Goal: Transaction & Acquisition: Purchase product/service

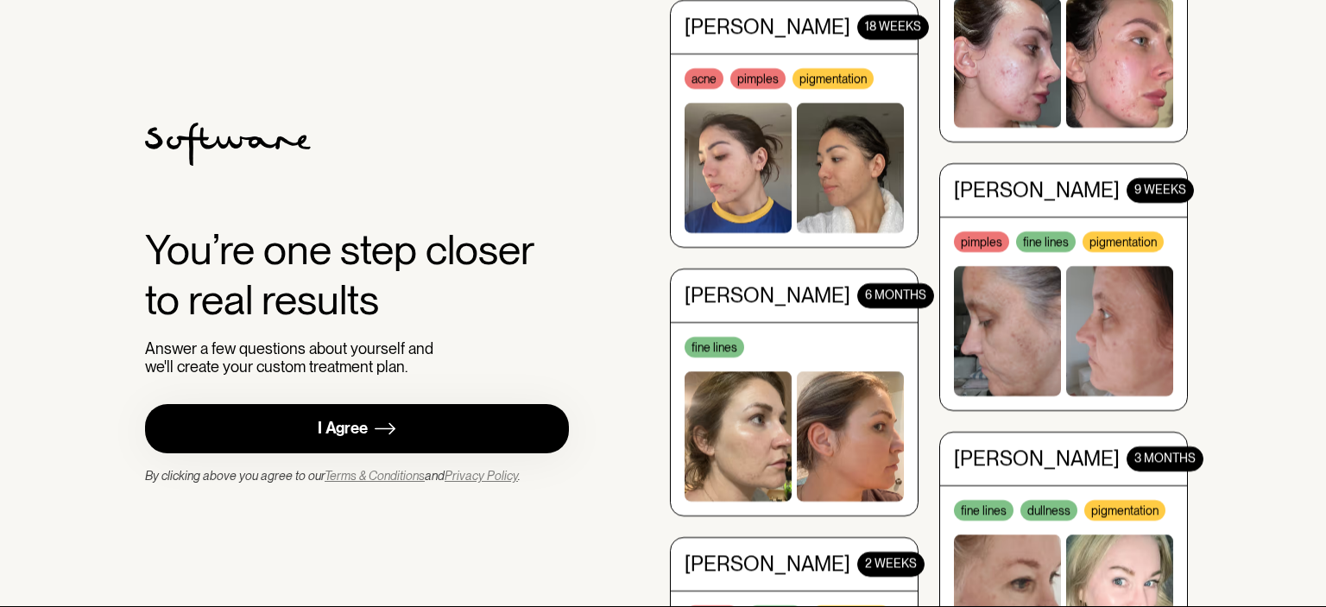
click at [477, 446] on link "I Agree" at bounding box center [357, 428] width 424 height 49
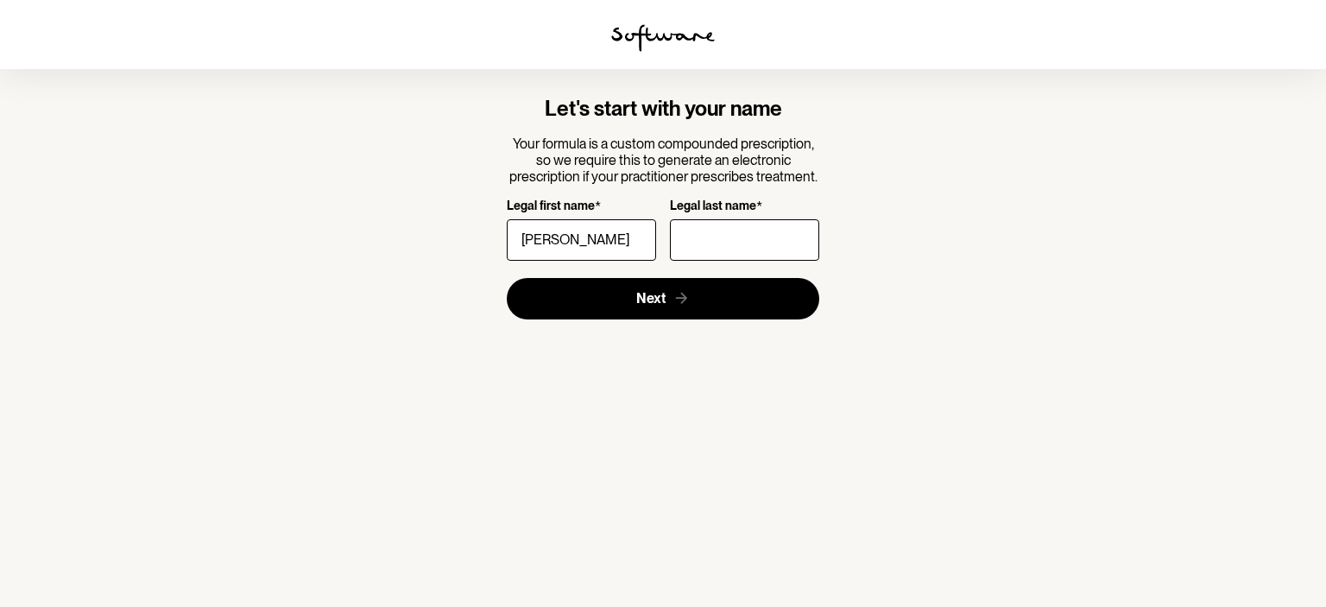
type input "[PERSON_NAME]"
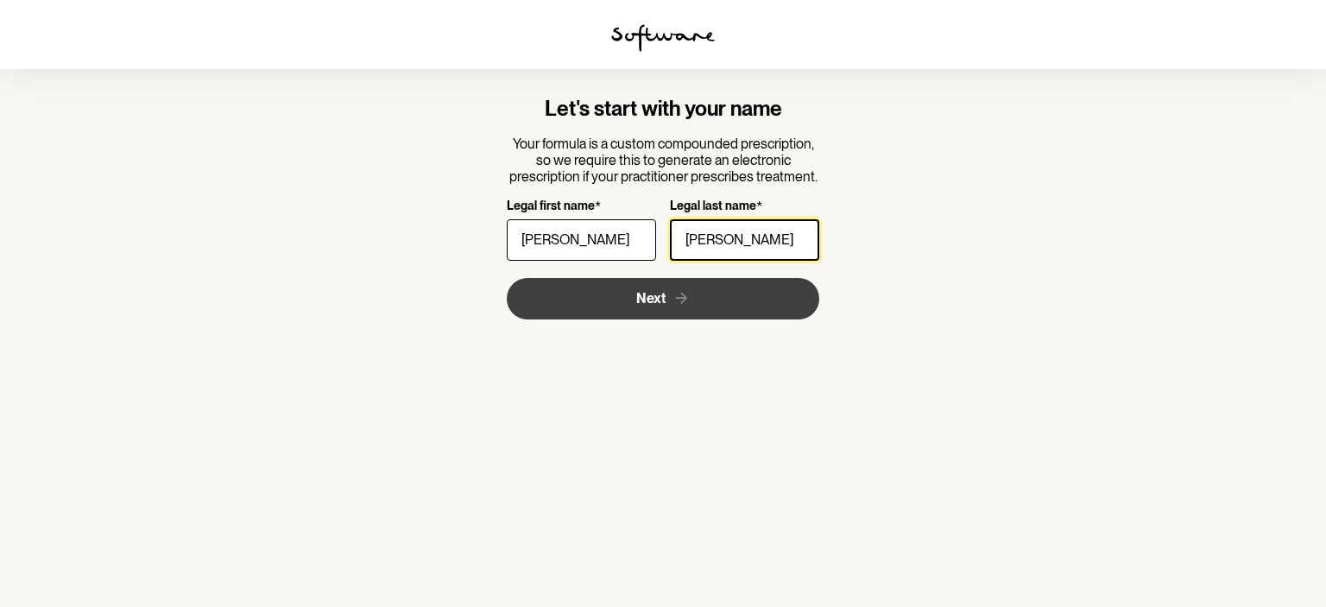
type input "[PERSON_NAME]"
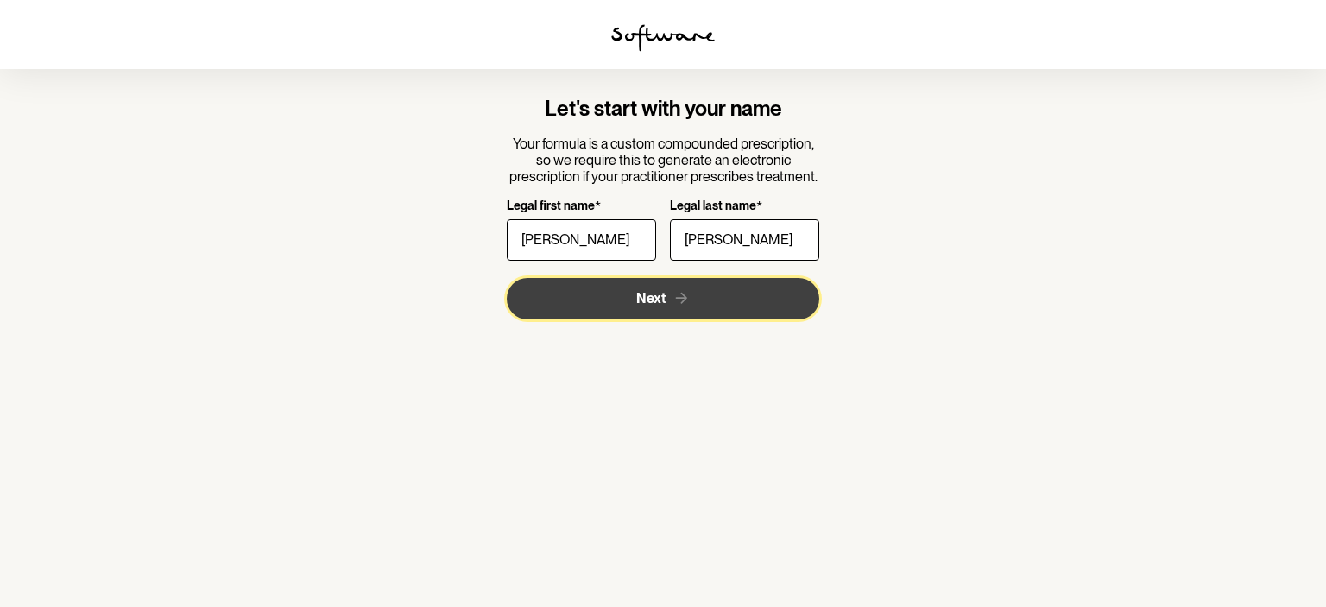
click at [653, 298] on span "Next" at bounding box center [650, 298] width 29 height 16
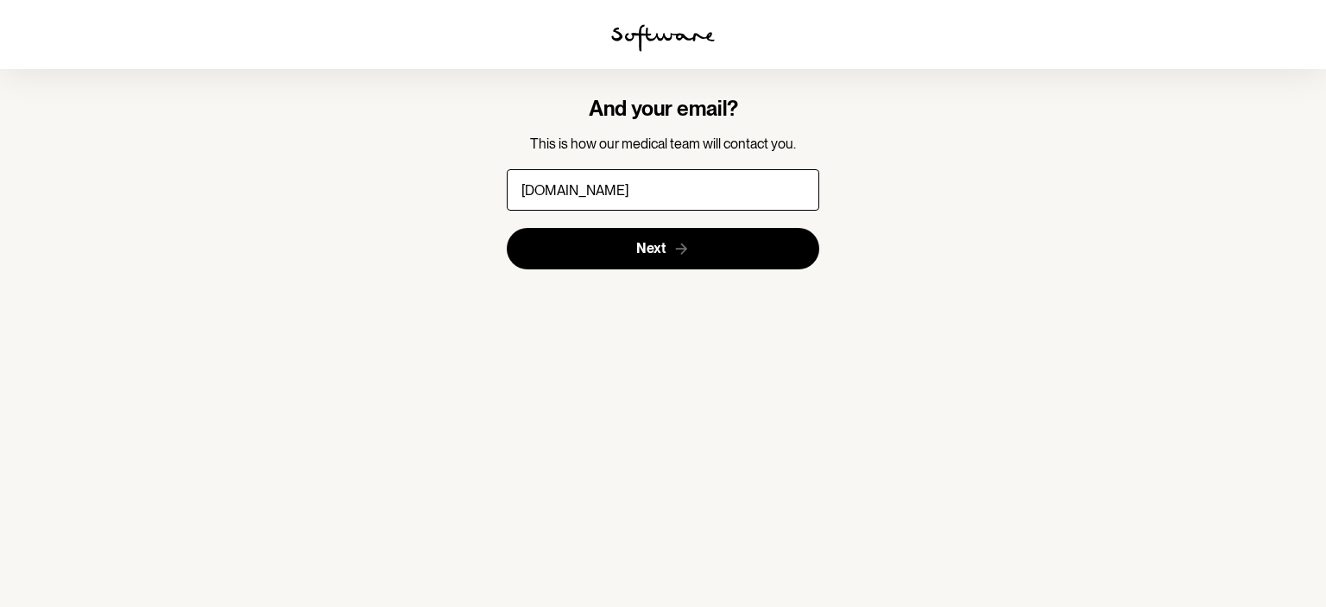
type input "[EMAIL_ADDRESS][PERSON_NAME][DOMAIN_NAME]"
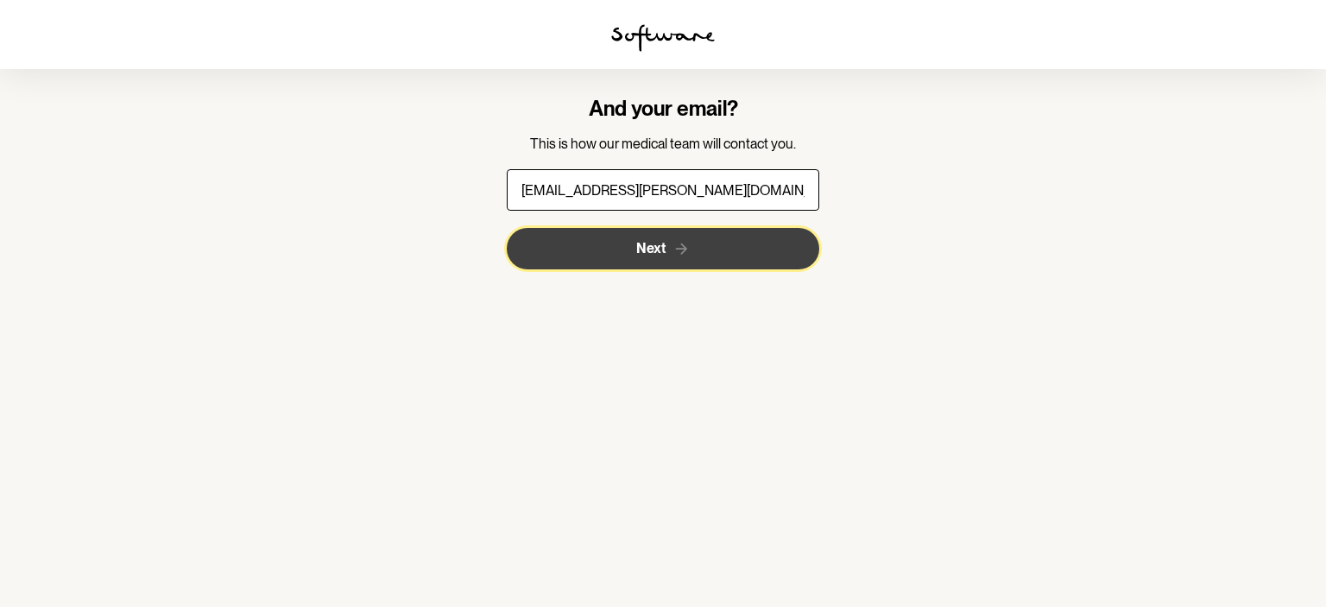
click at [664, 247] on span "Next" at bounding box center [650, 248] width 29 height 16
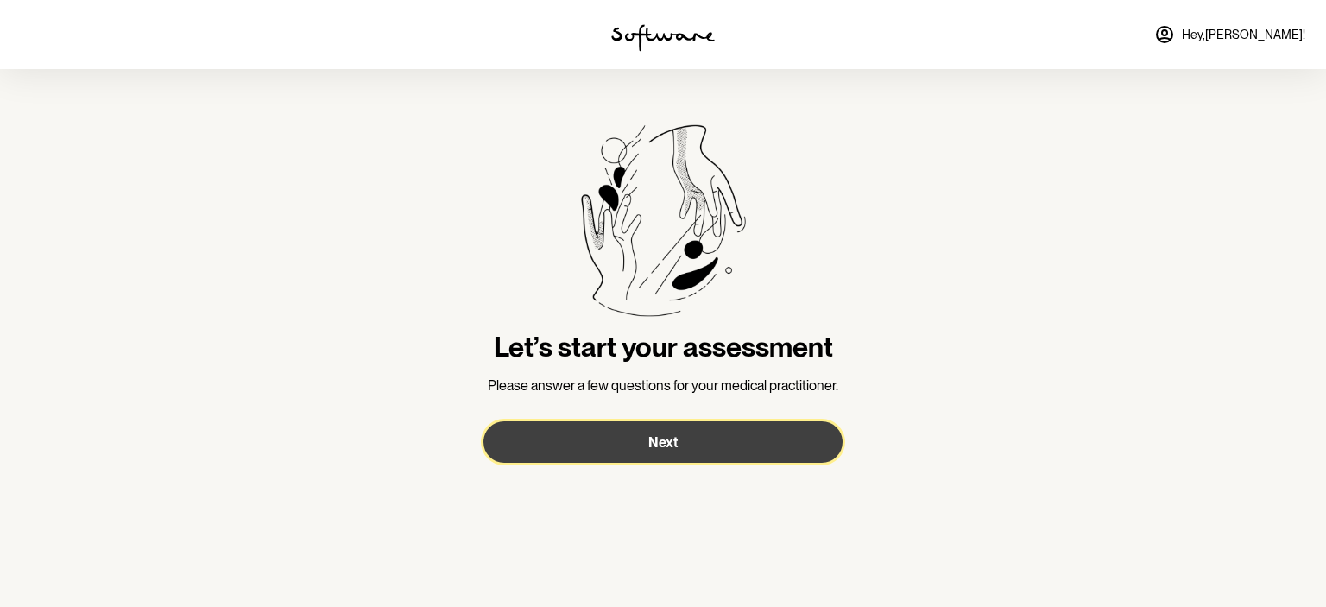
click at [690, 450] on button "Next" at bounding box center [663, 441] width 359 height 41
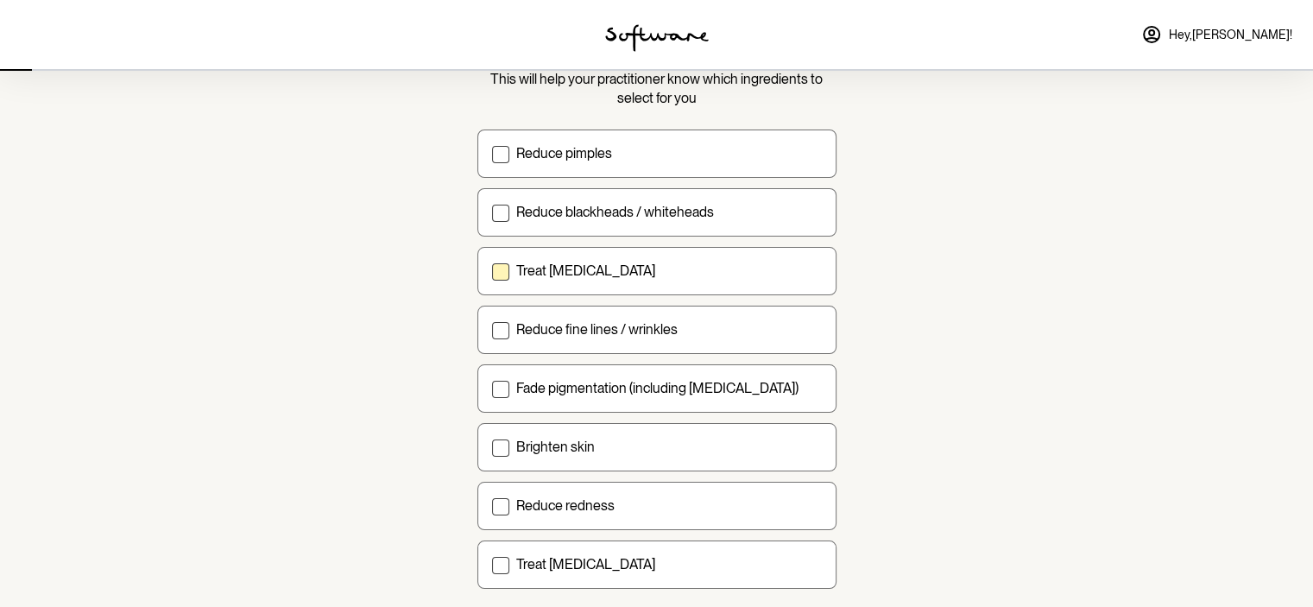
scroll to position [136, 0]
click at [507, 276] on span at bounding box center [500, 270] width 17 height 17
click at [492, 269] on input "Treat [MEDICAL_DATA]" at bounding box center [491, 269] width 1 height 1
checkbox input "true"
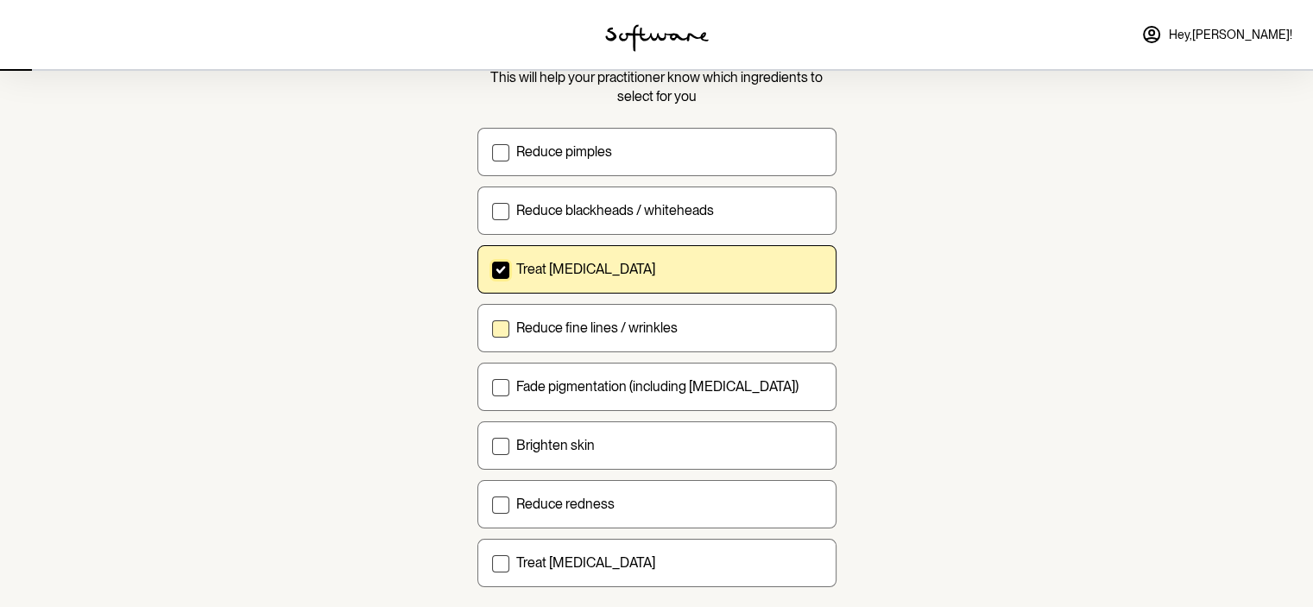
click at [502, 326] on span at bounding box center [500, 328] width 17 height 17
click at [492, 327] on input "Reduce fine lines / wrinkles" at bounding box center [491, 327] width 1 height 1
checkbox input "true"
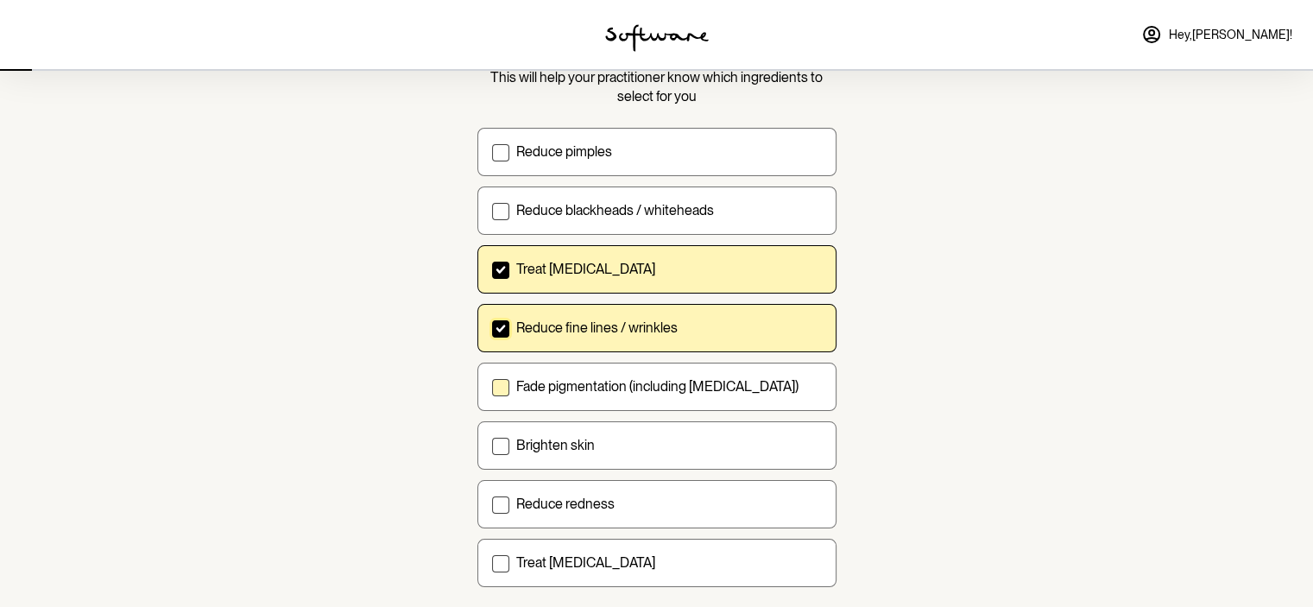
scroll to position [237, 0]
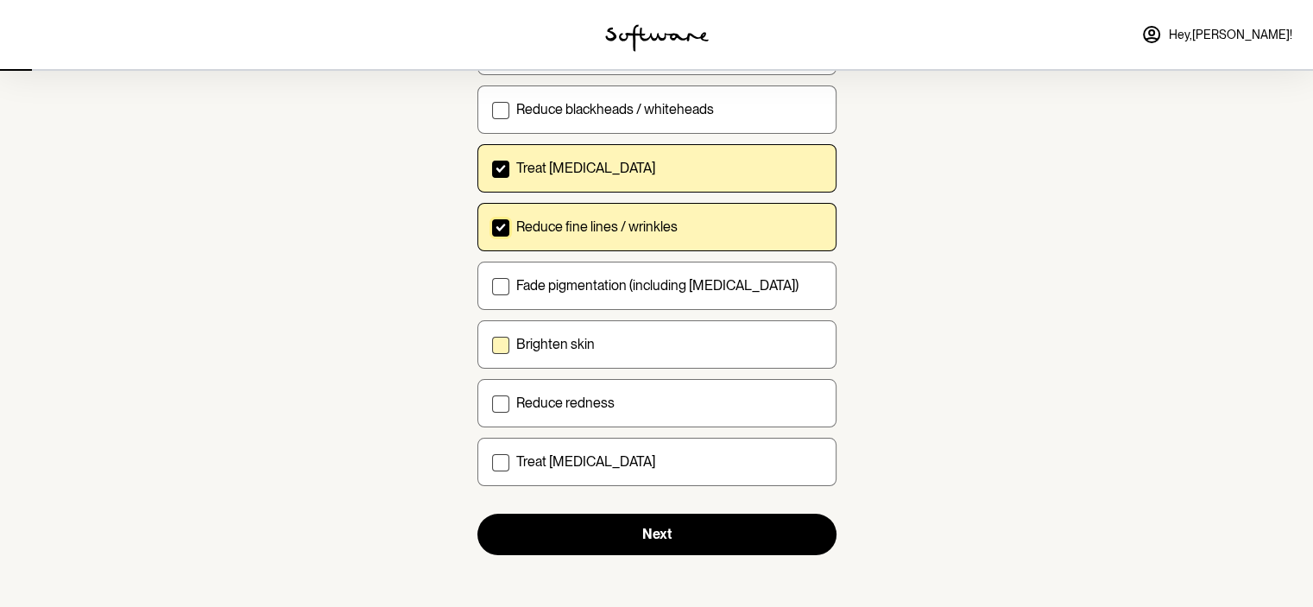
click at [507, 338] on span at bounding box center [500, 345] width 17 height 17
click at [492, 344] on input "Brighten skin" at bounding box center [491, 344] width 1 height 1
checkbox input "true"
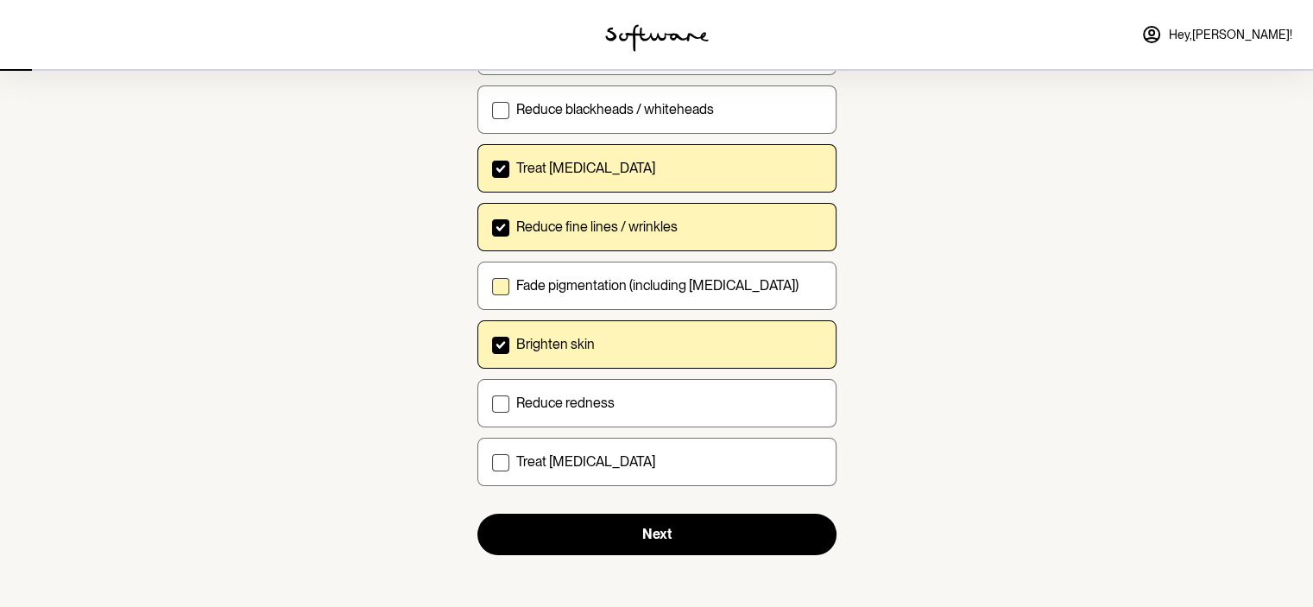
click at [509, 281] on label "Fade pigmentation (including [MEDICAL_DATA])" at bounding box center [656, 286] width 359 height 48
click at [492, 285] on input "Fade pigmentation (including [MEDICAL_DATA])" at bounding box center [491, 285] width 1 height 1
checkbox input "true"
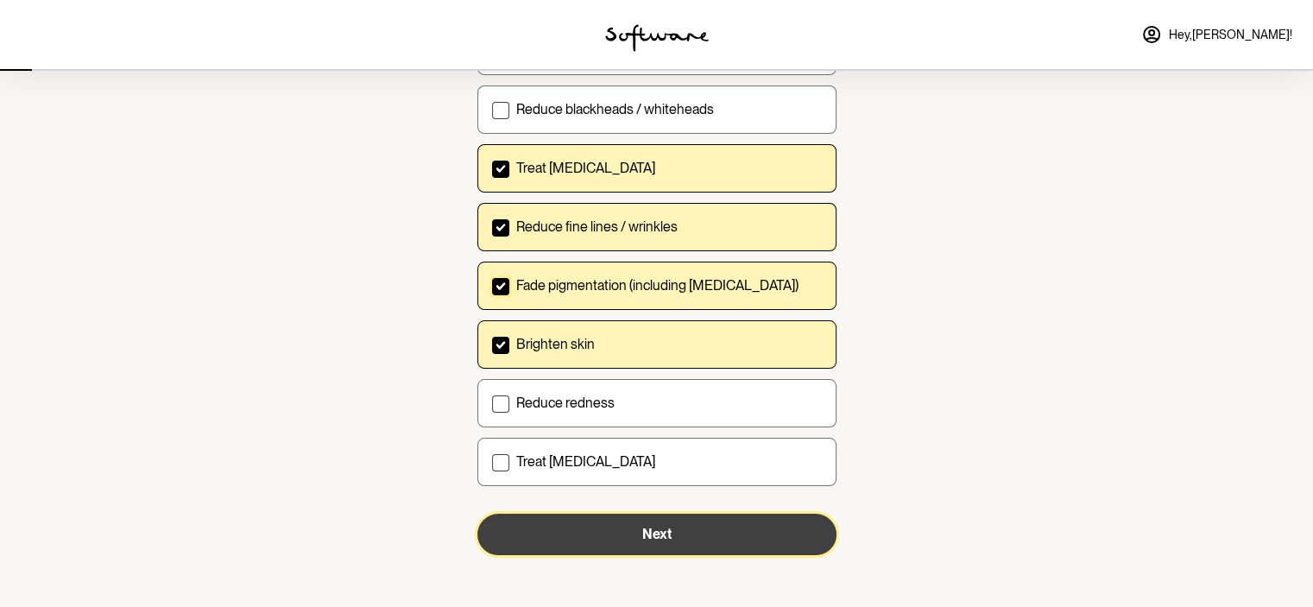
click at [608, 538] on button "Next" at bounding box center [656, 534] width 359 height 41
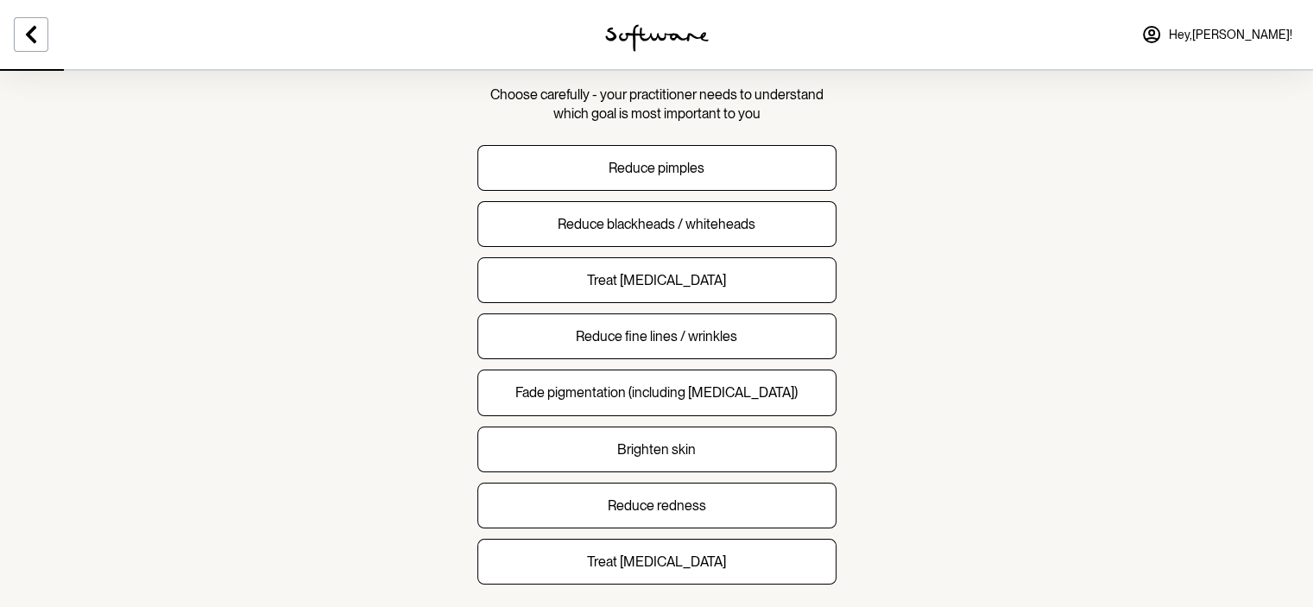
scroll to position [120, 0]
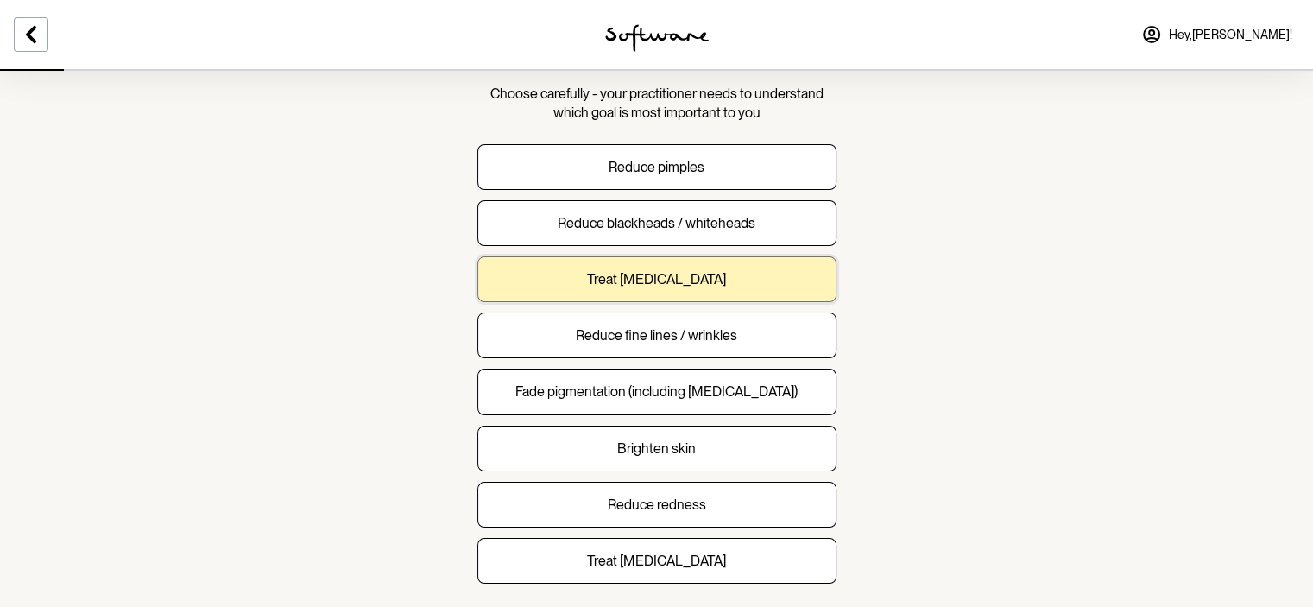
click at [649, 288] on button "Treat [MEDICAL_DATA]" at bounding box center [656, 279] width 359 height 46
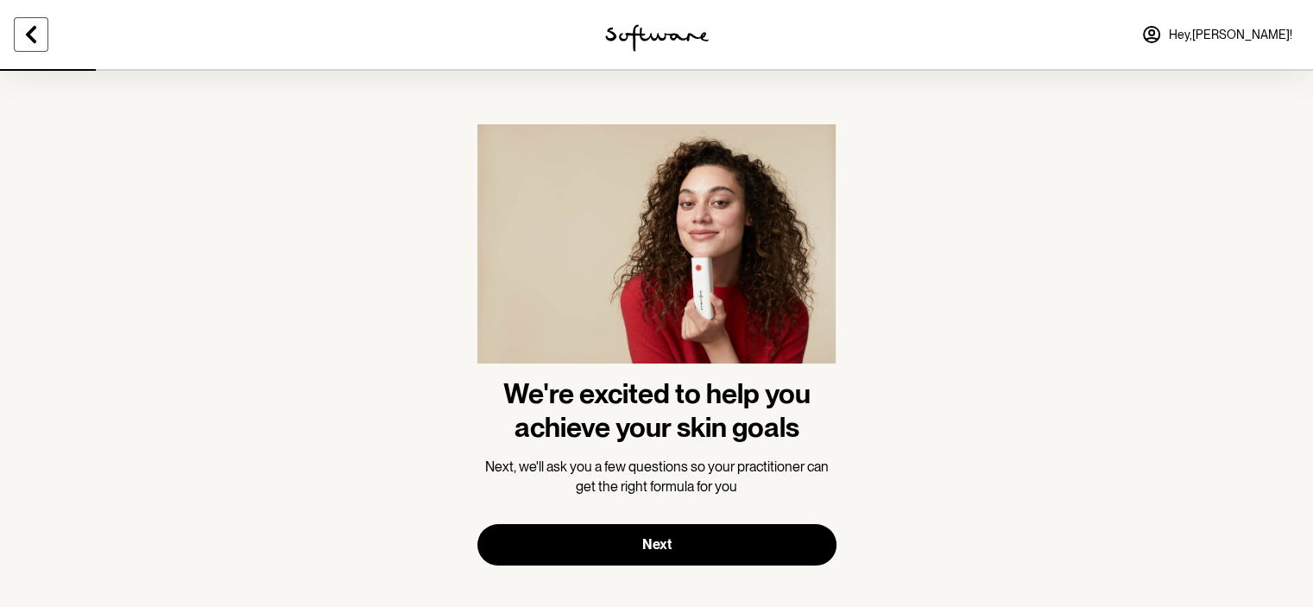
click at [21, 35] on icon at bounding box center [31, 34] width 21 height 21
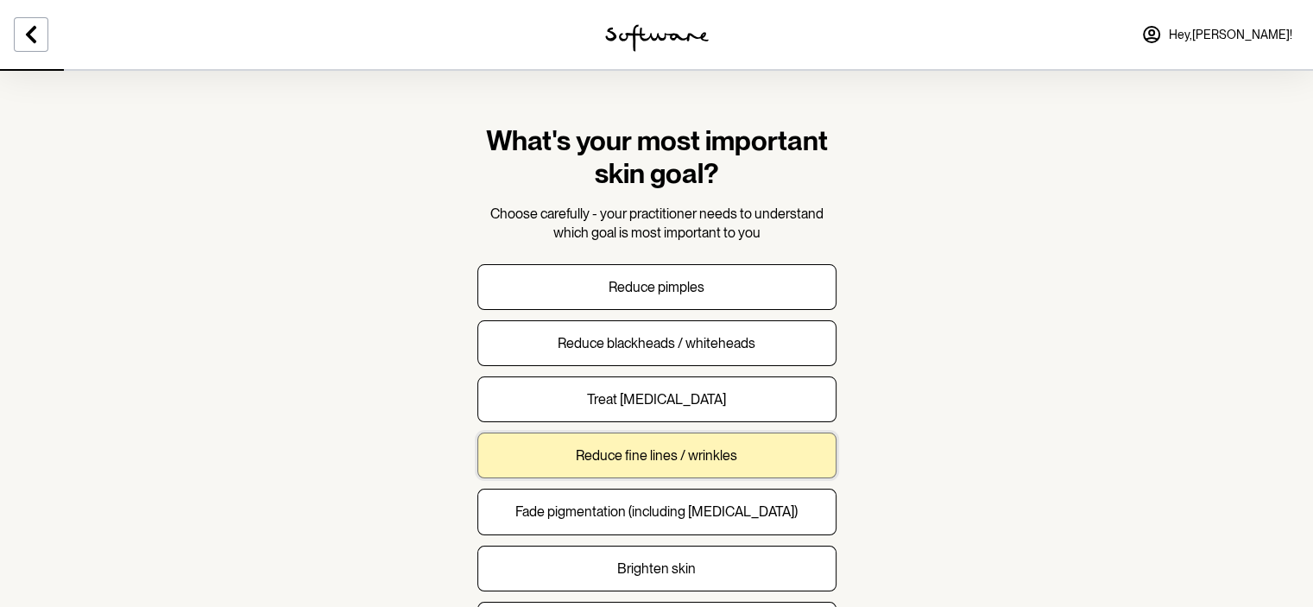
click at [651, 455] on p "Reduce fine lines / wrinkles" at bounding box center [656, 455] width 161 height 16
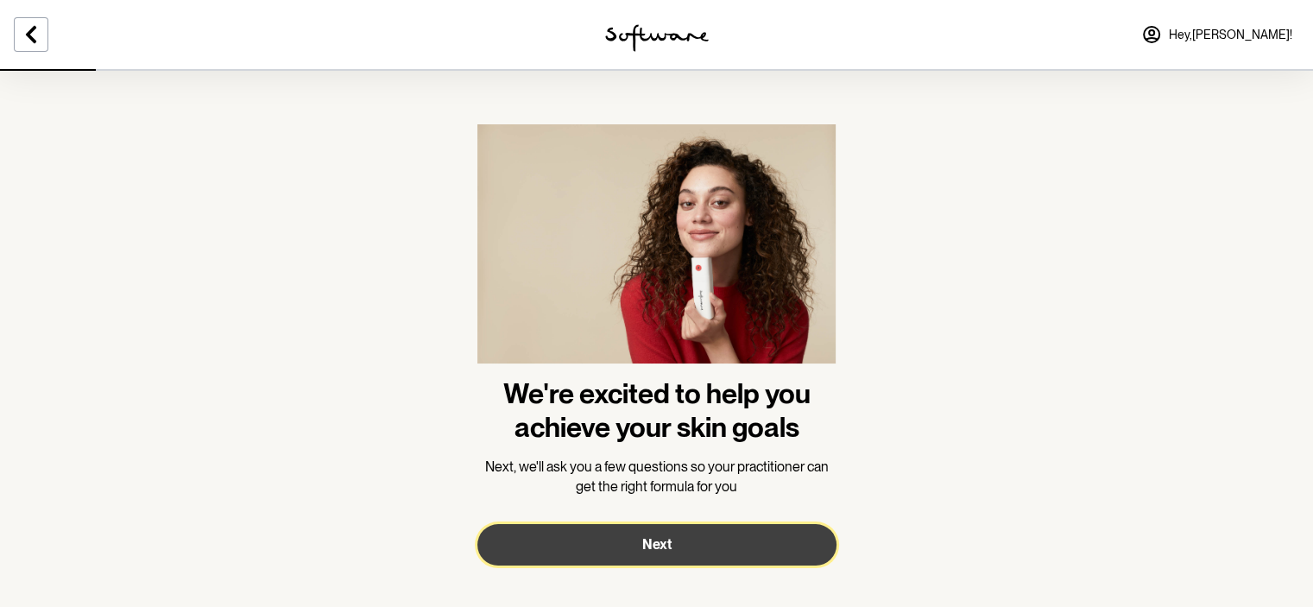
click at [687, 559] on button "Next" at bounding box center [656, 544] width 359 height 41
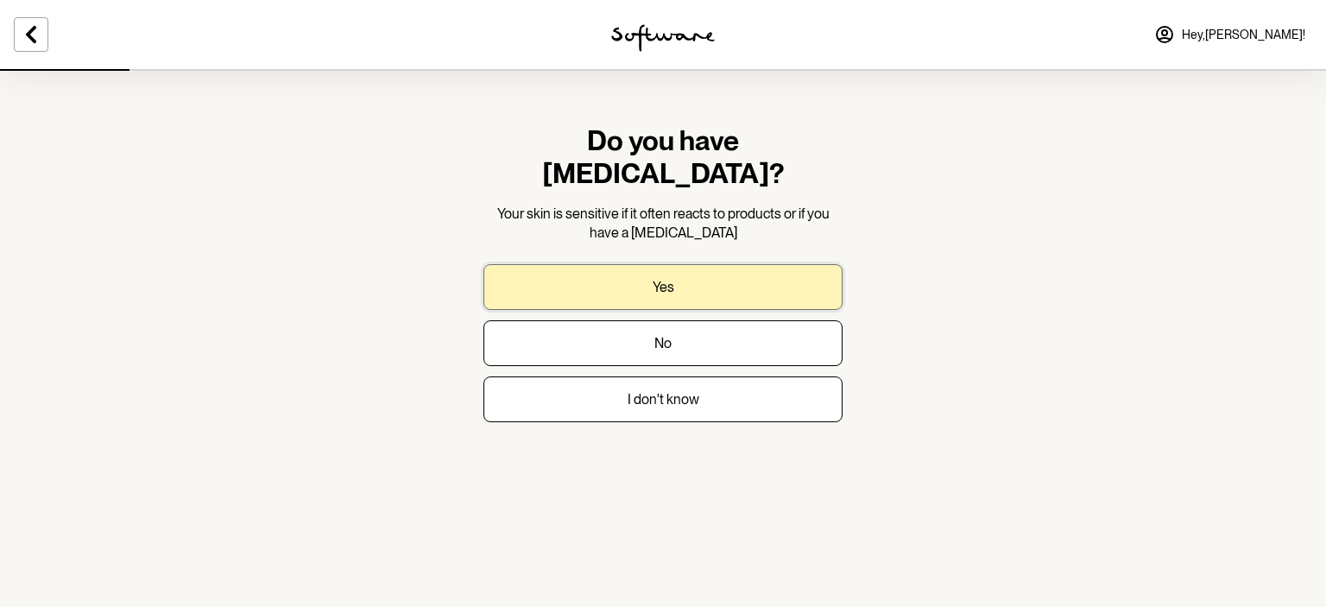
click at [644, 264] on button "Yes" at bounding box center [663, 287] width 359 height 46
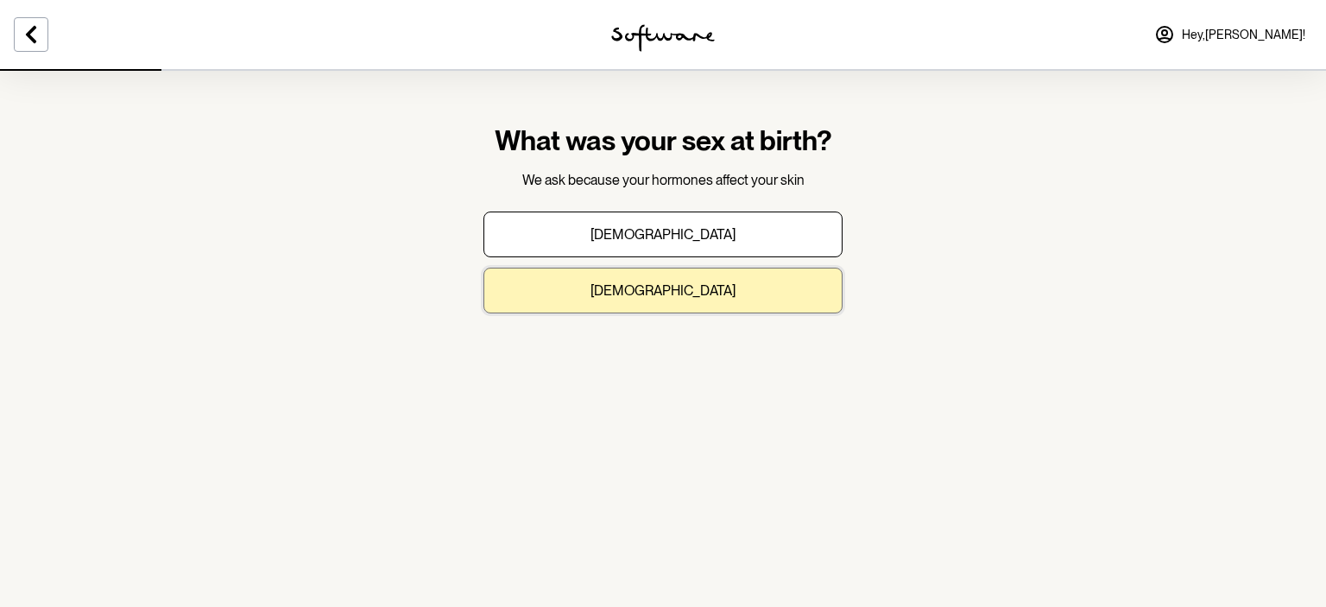
click at [640, 296] on button "[DEMOGRAPHIC_DATA]" at bounding box center [663, 291] width 359 height 46
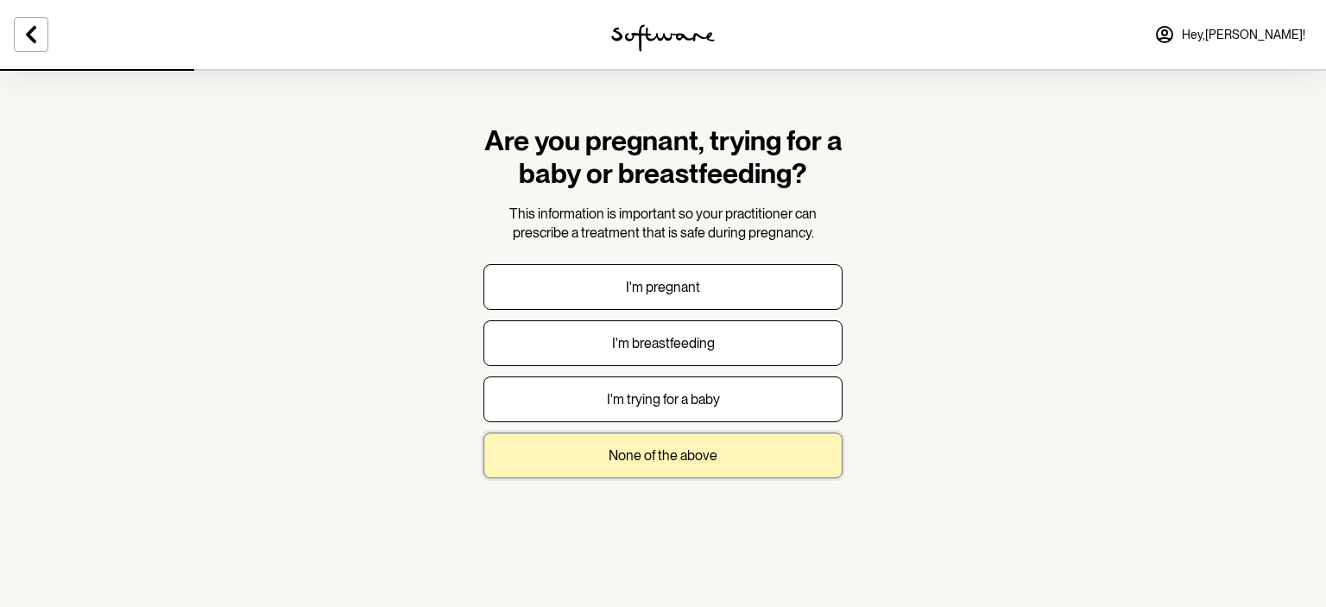
click at [683, 461] on p "None of the above" at bounding box center [663, 455] width 109 height 16
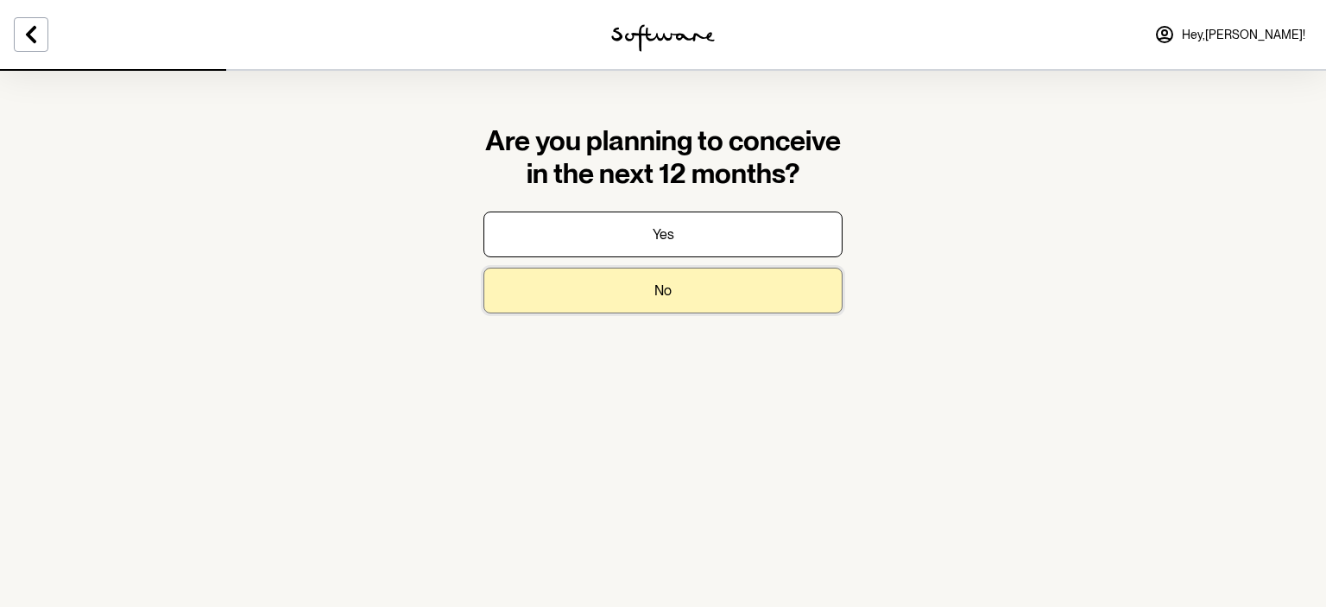
click at [626, 305] on button "No" at bounding box center [663, 291] width 359 height 46
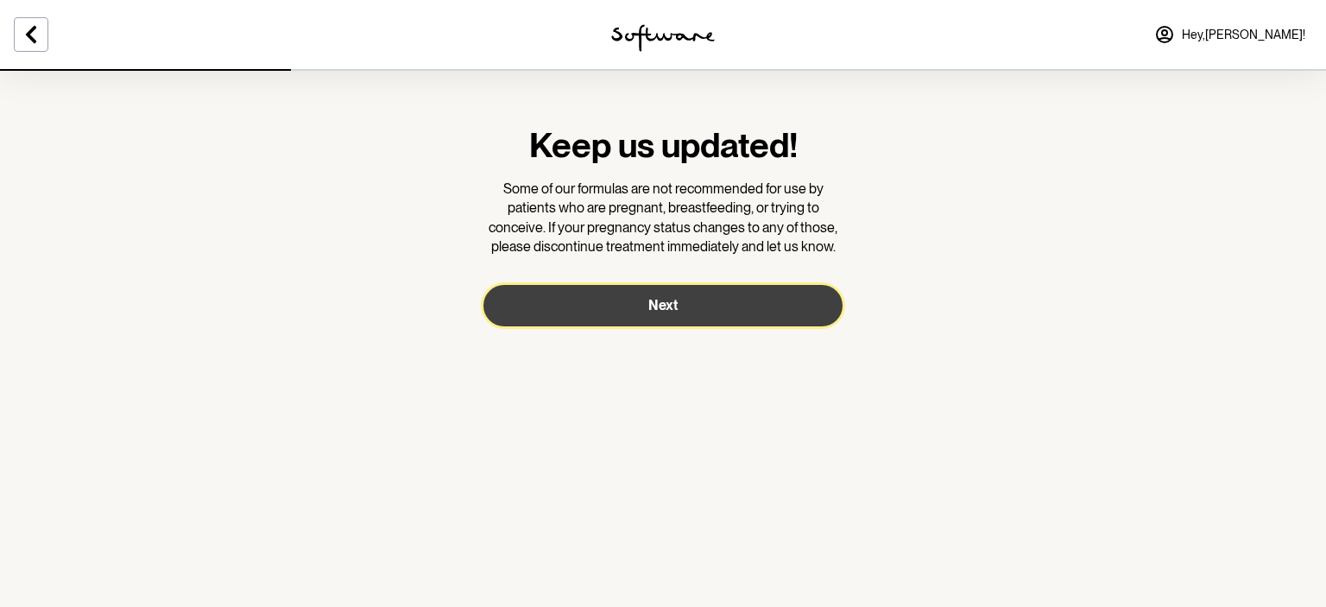
click at [626, 305] on button "Next" at bounding box center [663, 305] width 359 height 41
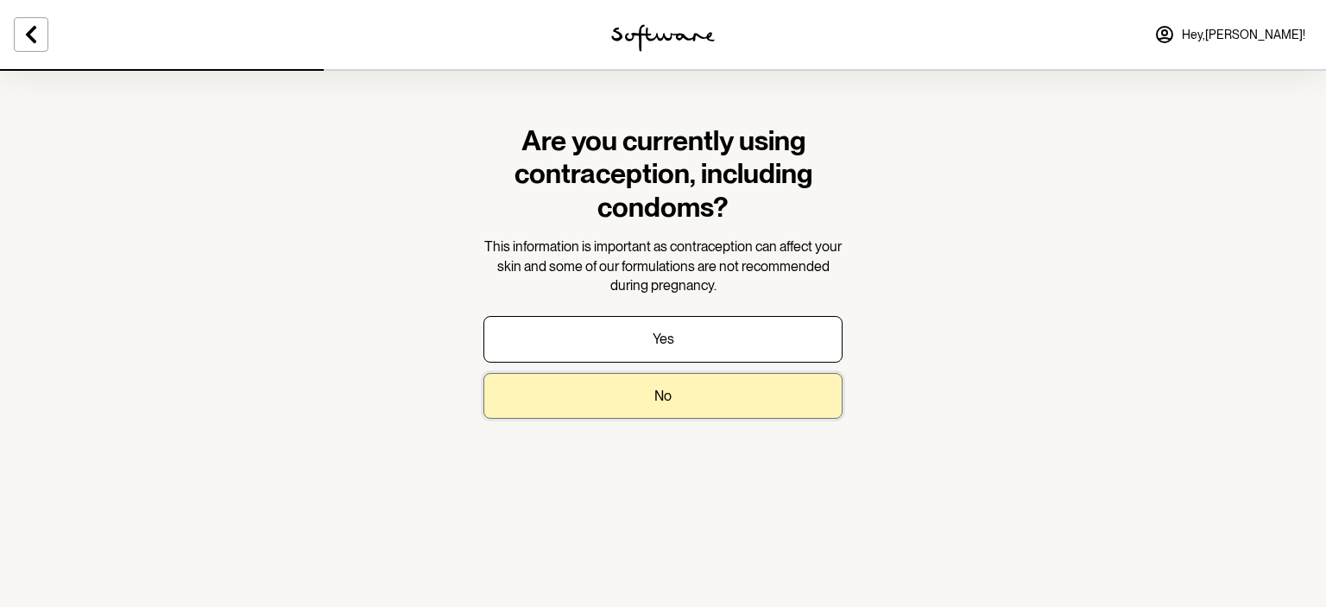
click at [636, 396] on button "No" at bounding box center [663, 396] width 359 height 46
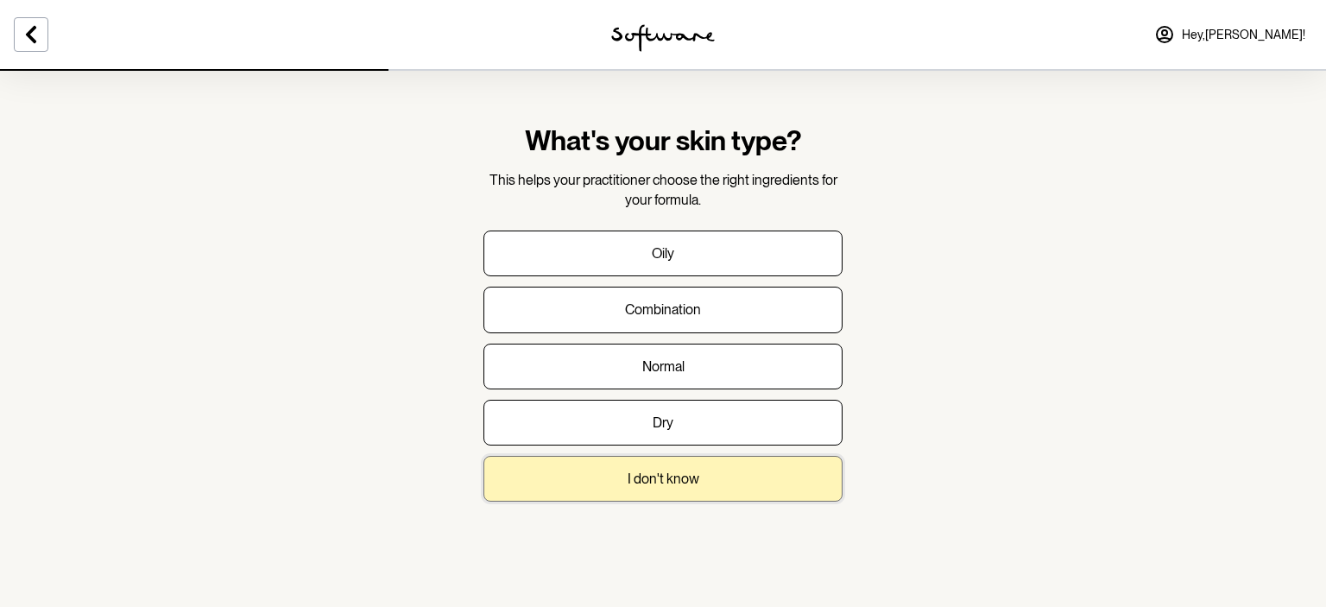
click at [644, 472] on p "I don't know" at bounding box center [664, 479] width 72 height 16
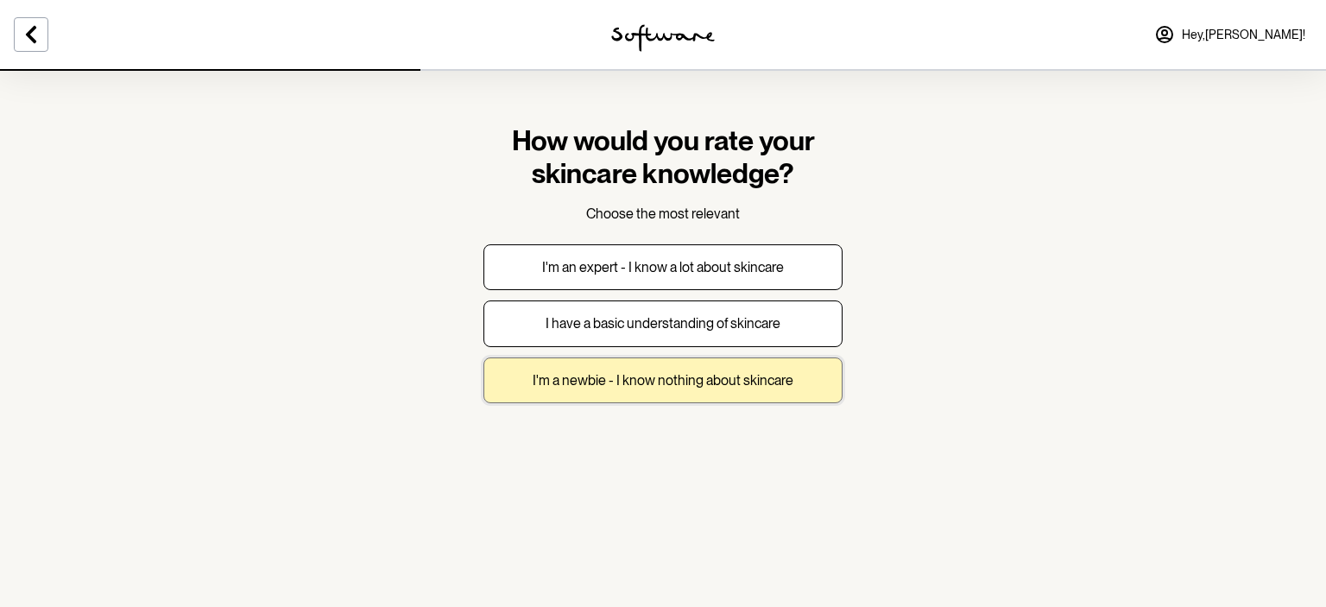
click at [637, 369] on button "I'm a newbie - I know nothing about skincare" at bounding box center [663, 380] width 359 height 46
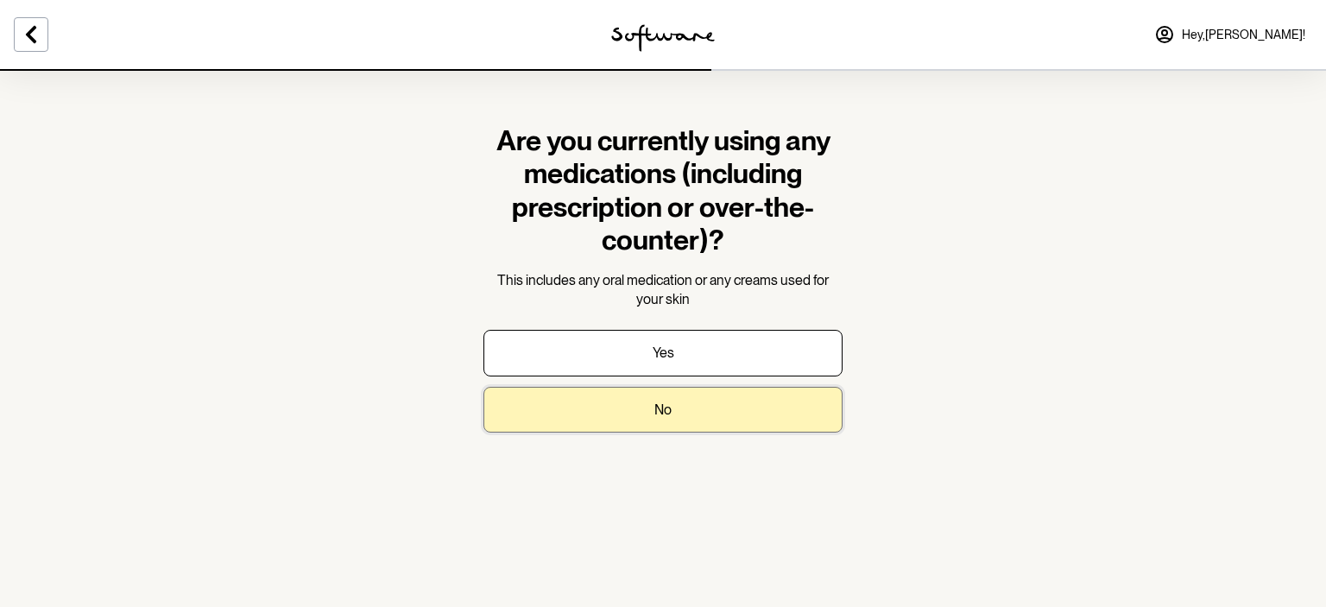
click at [649, 407] on button "No" at bounding box center [663, 410] width 359 height 46
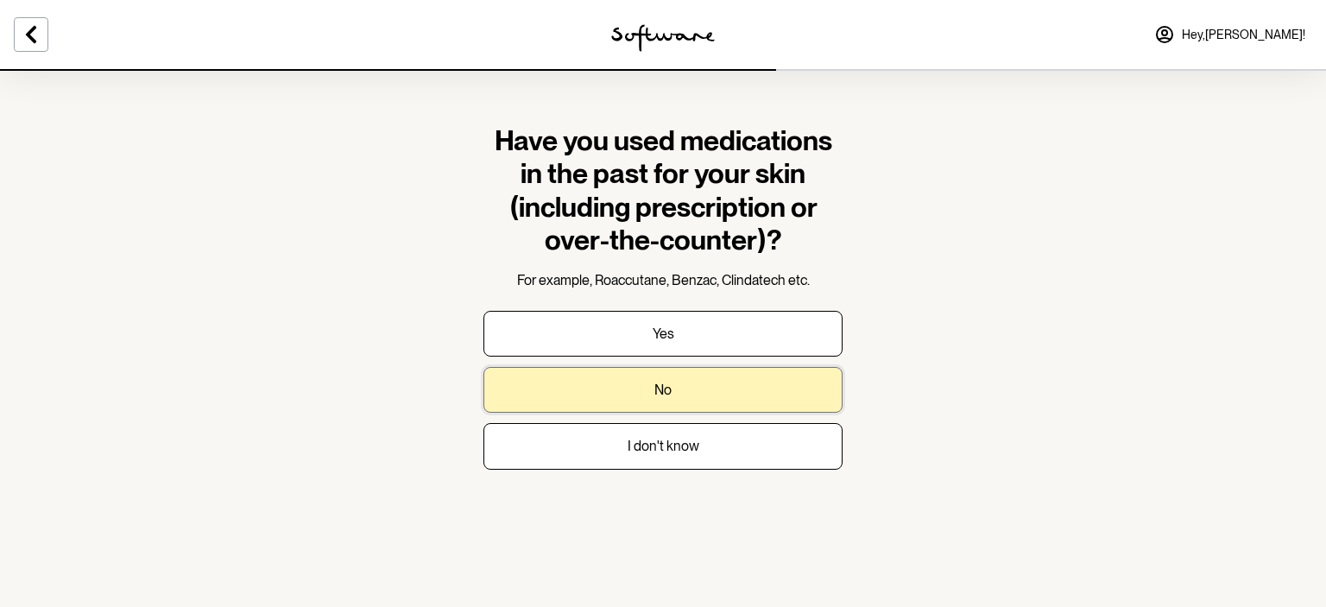
click at [648, 402] on button "No" at bounding box center [663, 390] width 359 height 46
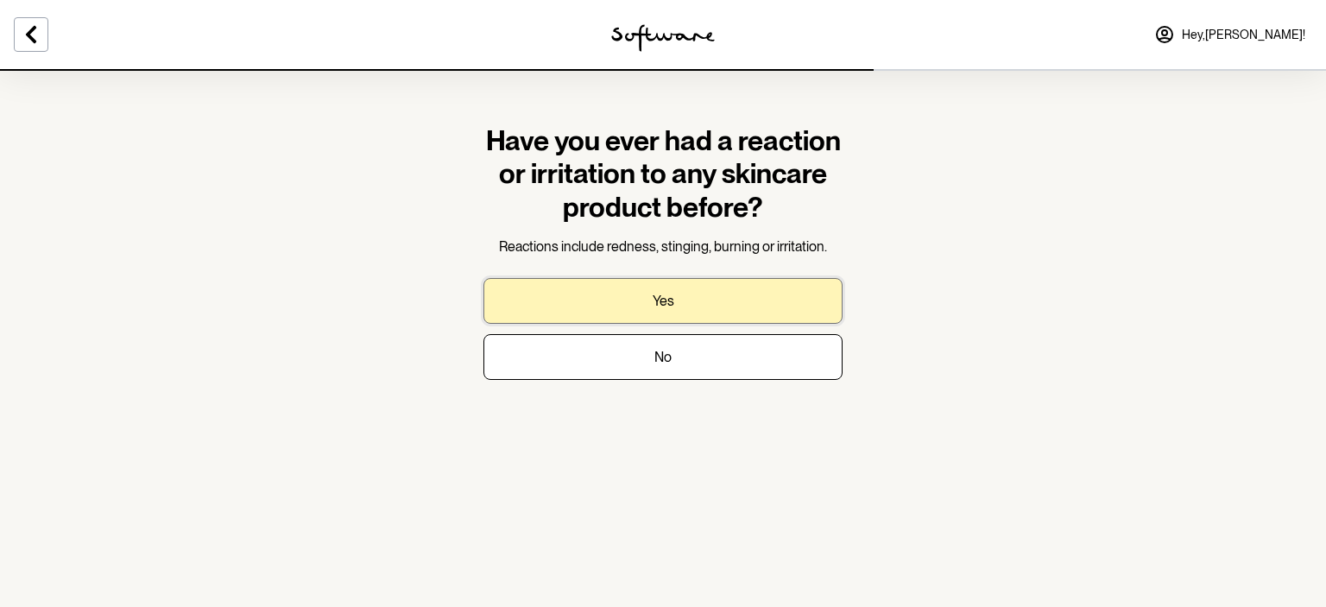
click at [660, 297] on p "Yes" at bounding box center [664, 301] width 22 height 16
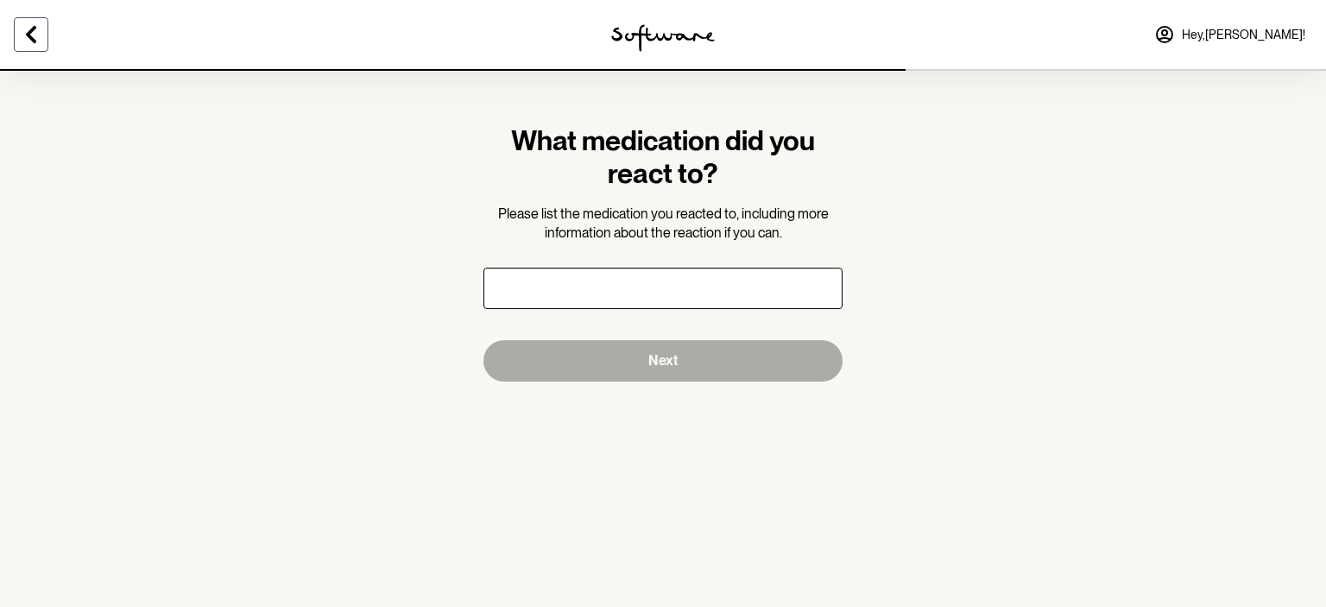
click at [35, 41] on icon at bounding box center [31, 34] width 10 height 17
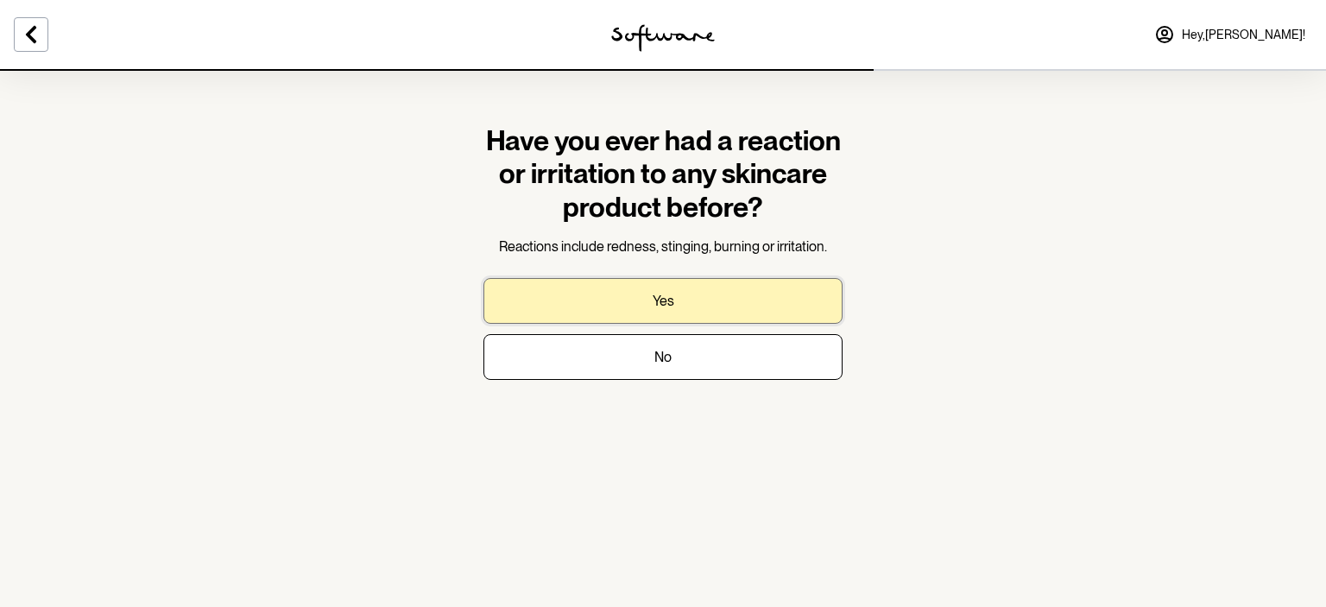
click at [743, 317] on button "Yes" at bounding box center [663, 301] width 359 height 46
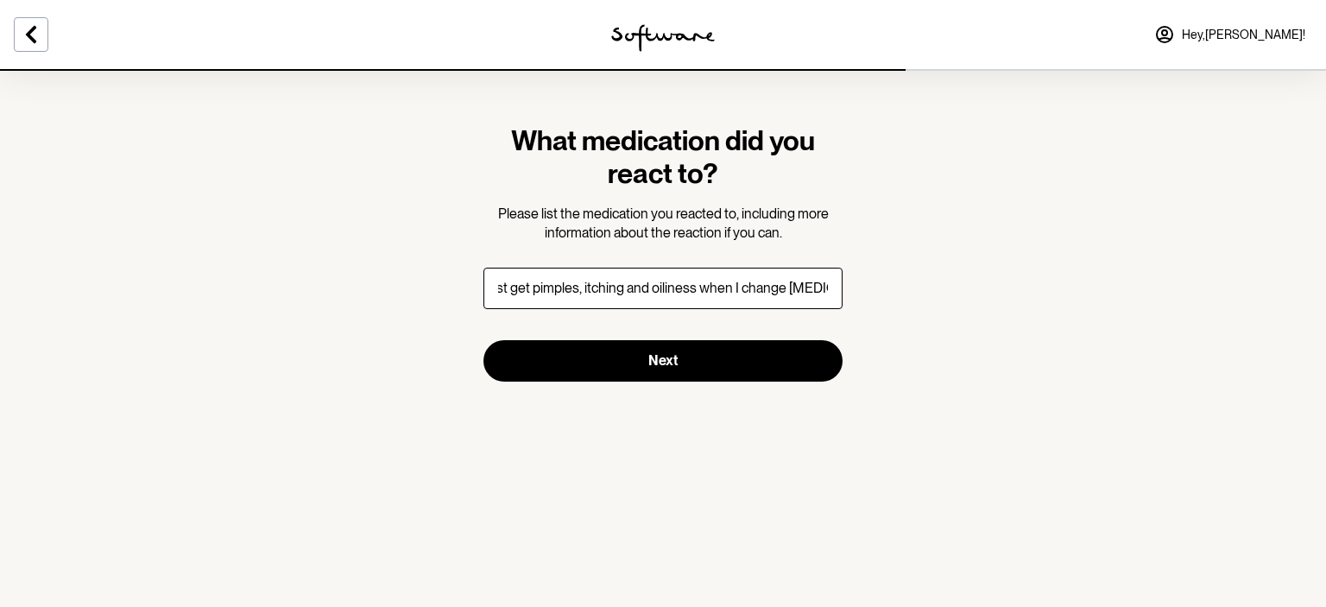
scroll to position [0, 28]
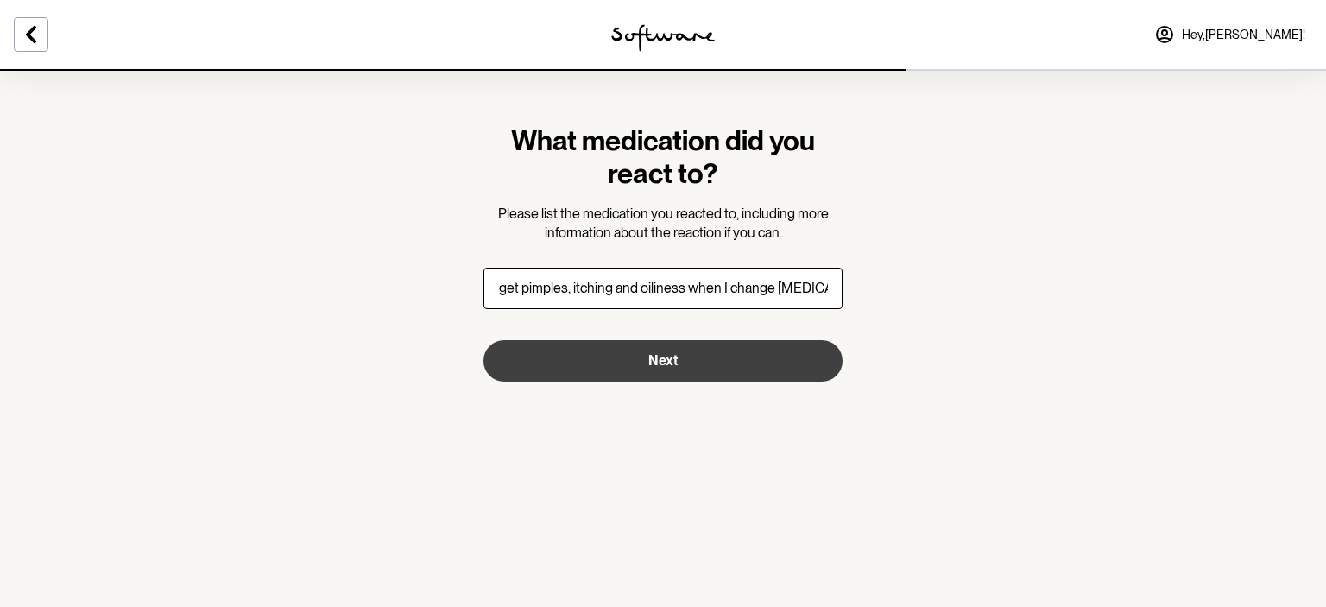
type input "Just get pimples, itching and oiliness when I change [MEDICAL_DATA]"
click at [725, 358] on button "Next" at bounding box center [663, 360] width 359 height 41
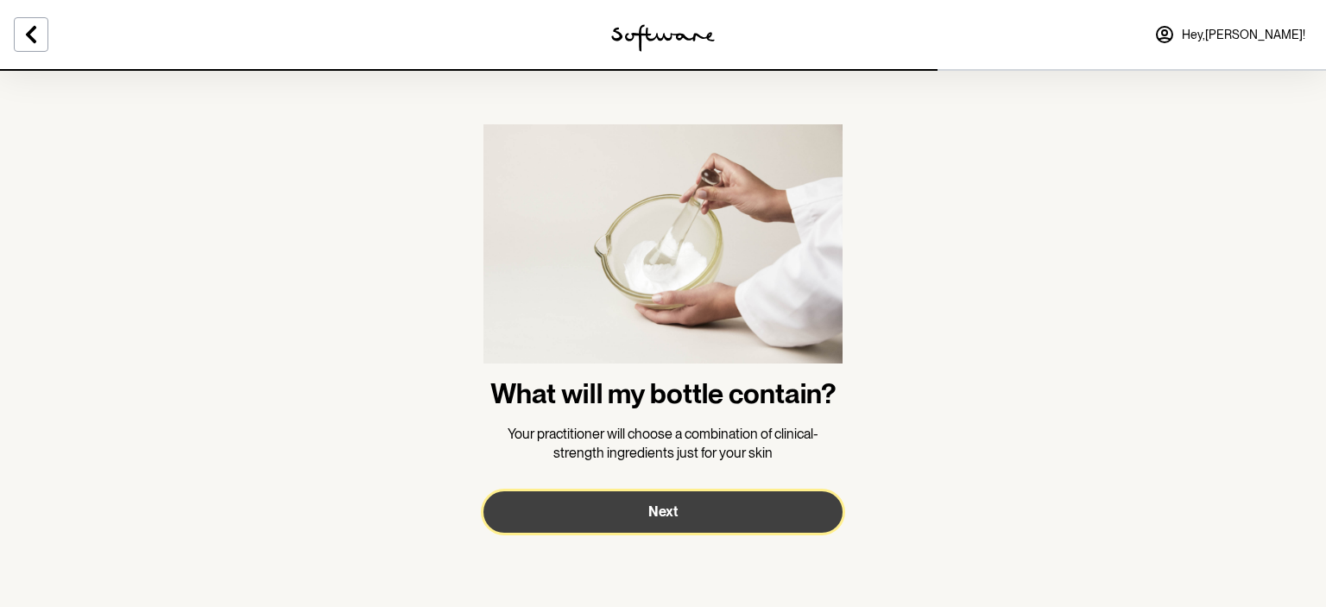
click at [703, 501] on button "Next" at bounding box center [663, 511] width 359 height 41
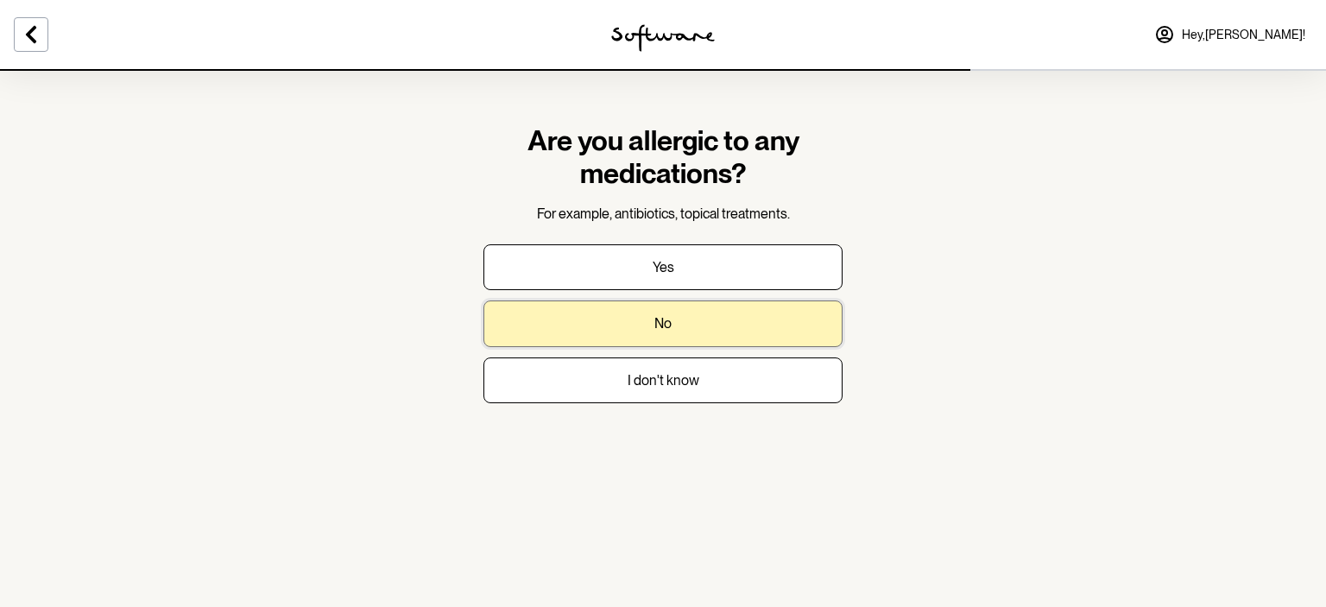
click at [674, 324] on button "No" at bounding box center [663, 323] width 359 height 46
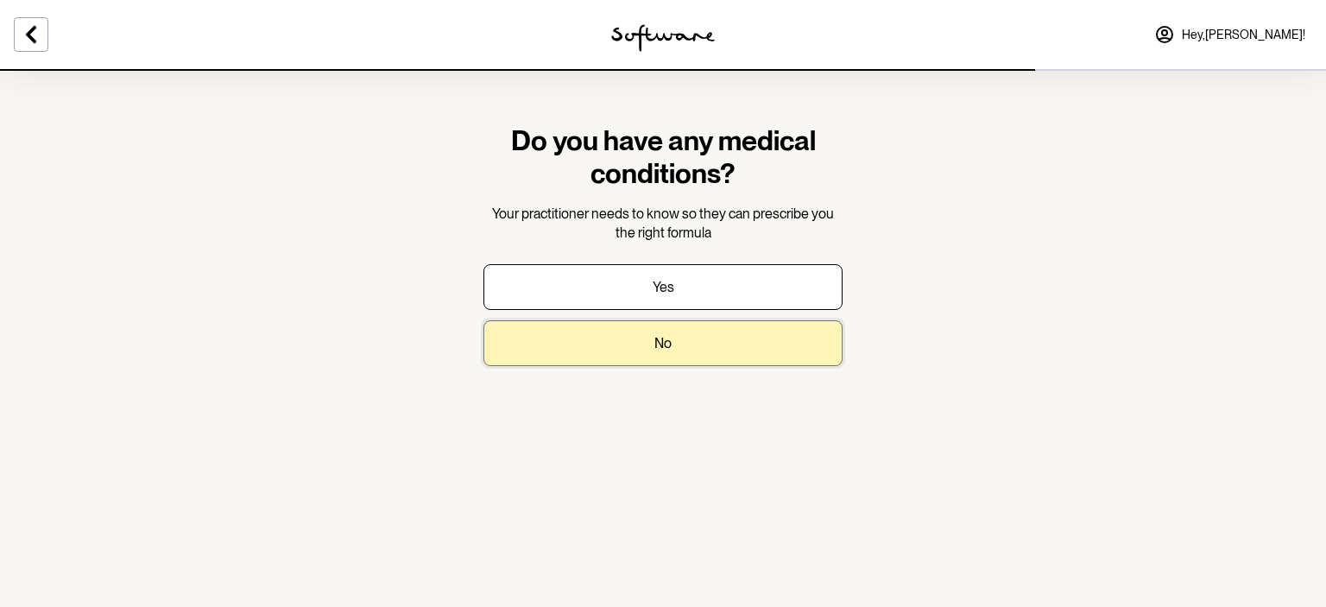
click at [673, 337] on button "No" at bounding box center [663, 343] width 359 height 46
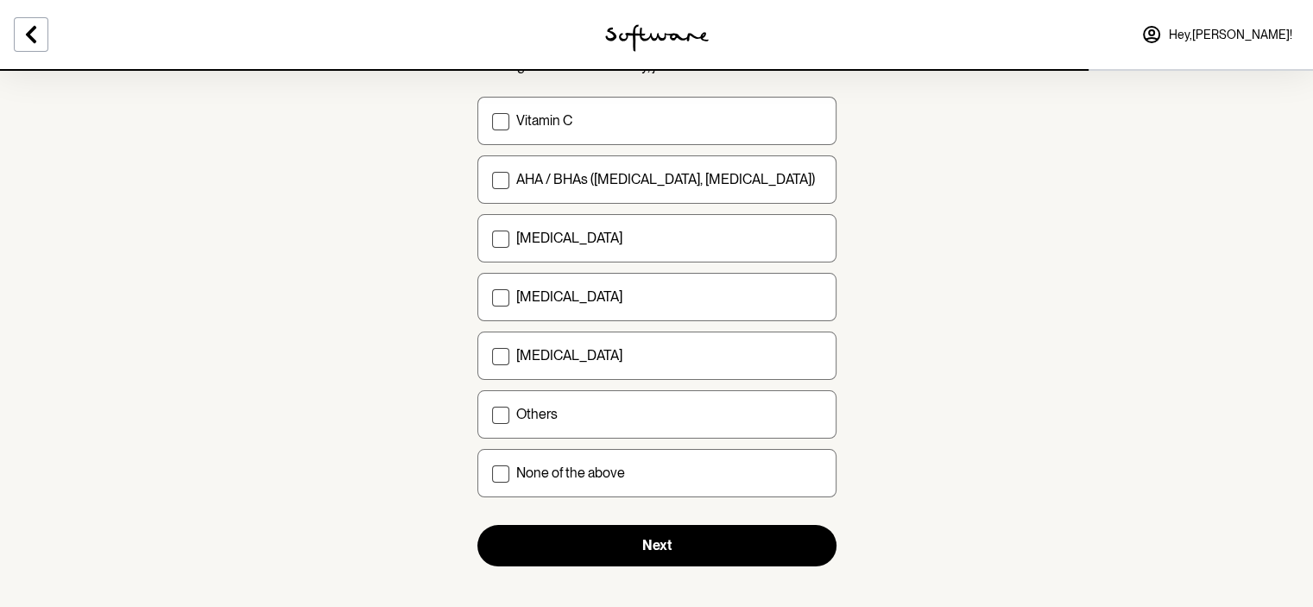
scroll to position [212, 0]
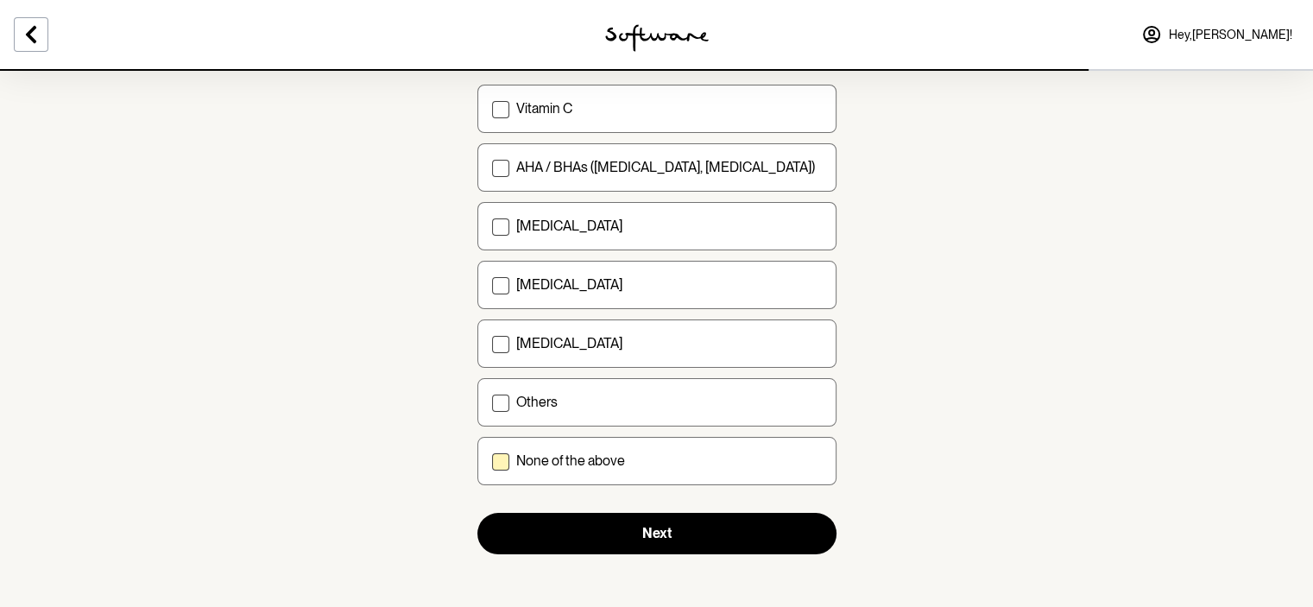
click at [658, 469] on label "None of the above" at bounding box center [656, 461] width 359 height 48
click at [492, 462] on input "None of the above" at bounding box center [491, 461] width 1 height 1
checkbox input "true"
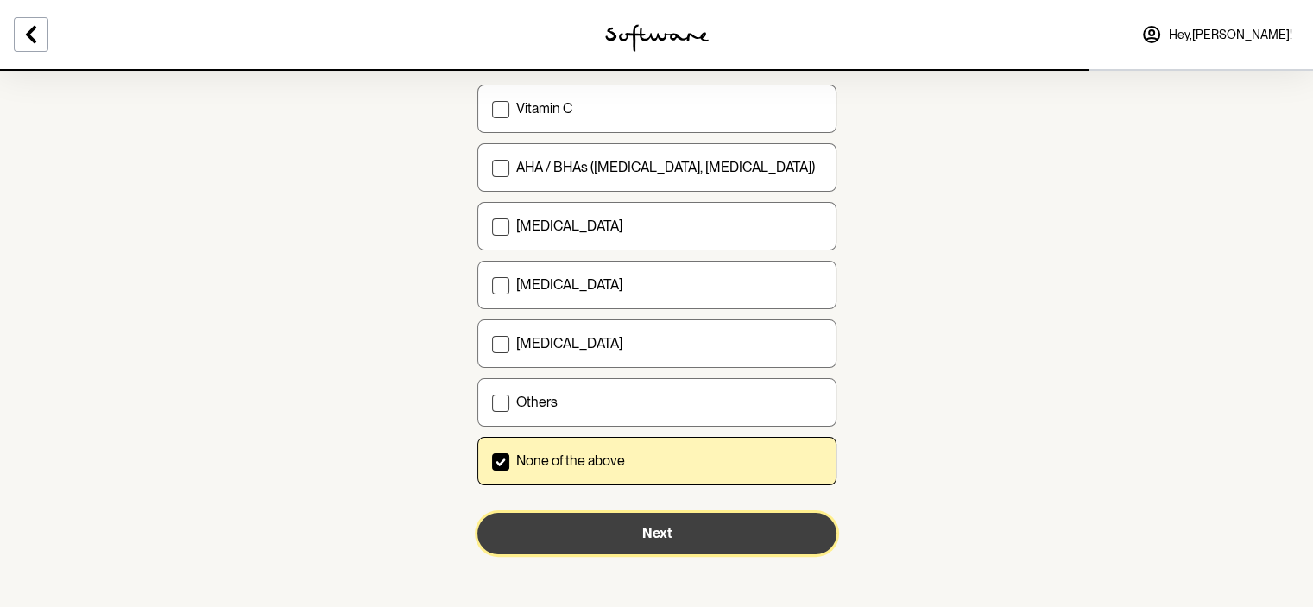
click at [649, 539] on button "Next" at bounding box center [656, 533] width 359 height 41
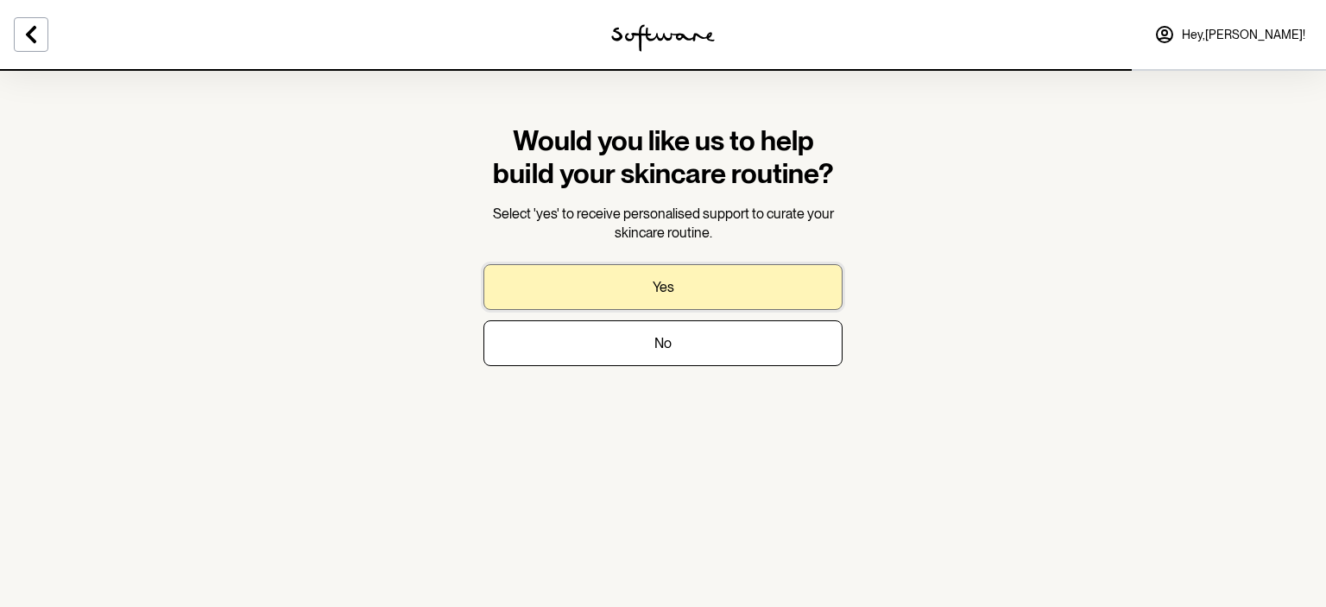
click at [672, 281] on p "Yes" at bounding box center [664, 287] width 22 height 16
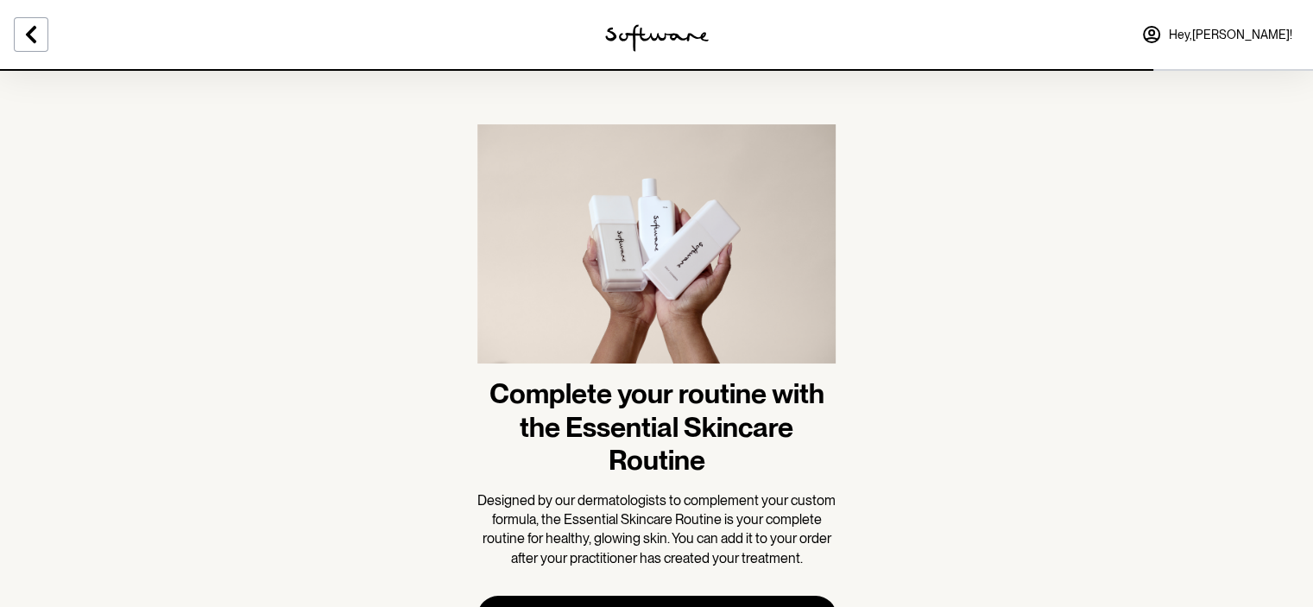
scroll to position [85, 0]
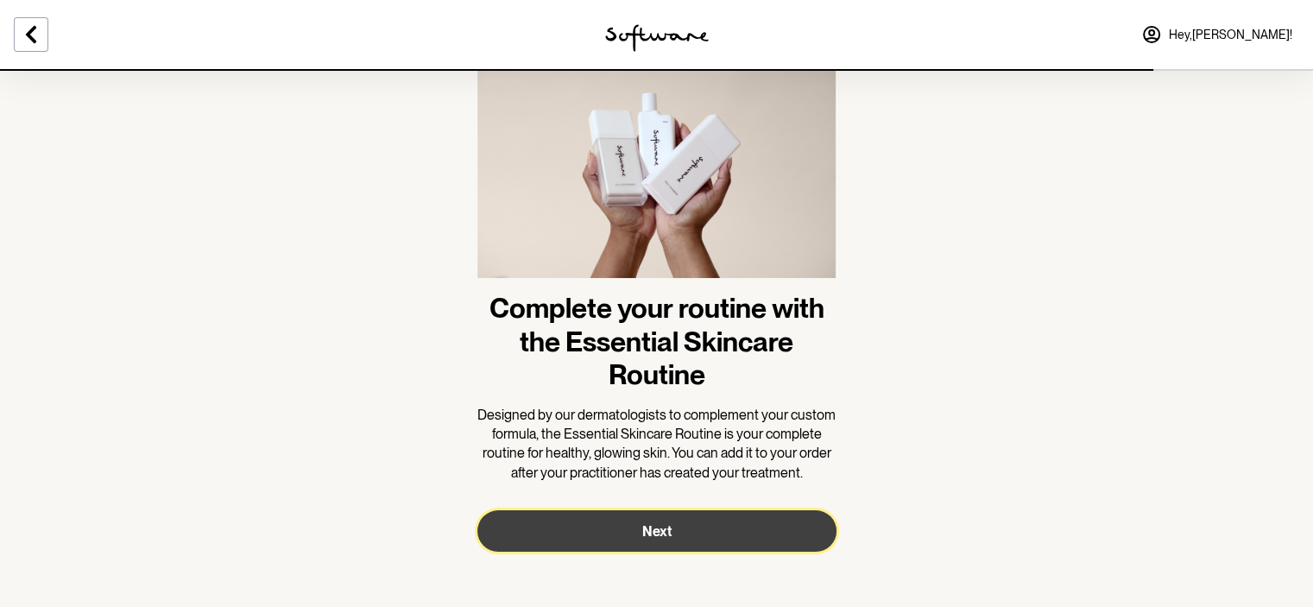
click at [717, 545] on button "Next" at bounding box center [656, 530] width 359 height 41
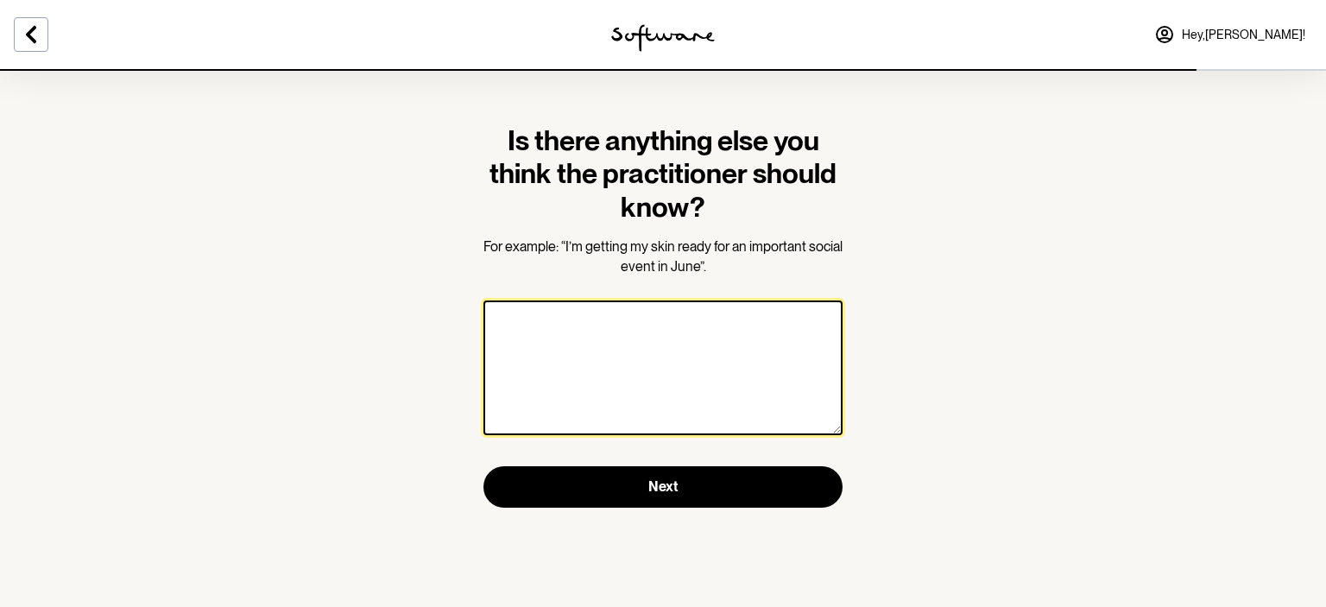
click at [614, 314] on textarea at bounding box center [663, 367] width 359 height 135
type textarea "I"
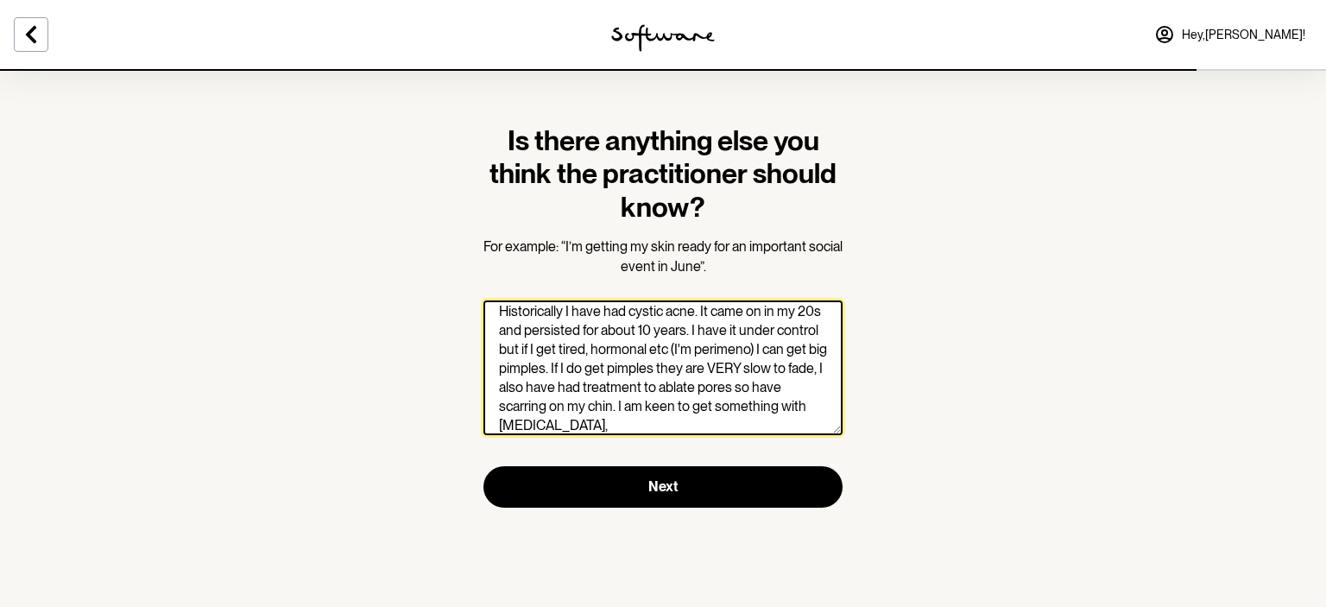
paste textarea ".018% [MEDICAL_DATA] (it also has [MEDICAL_DATA]"
click at [633, 409] on textarea "Historically I have had cystic acne. It came on in my 20s and persisted for abo…" at bounding box center [663, 367] width 359 height 135
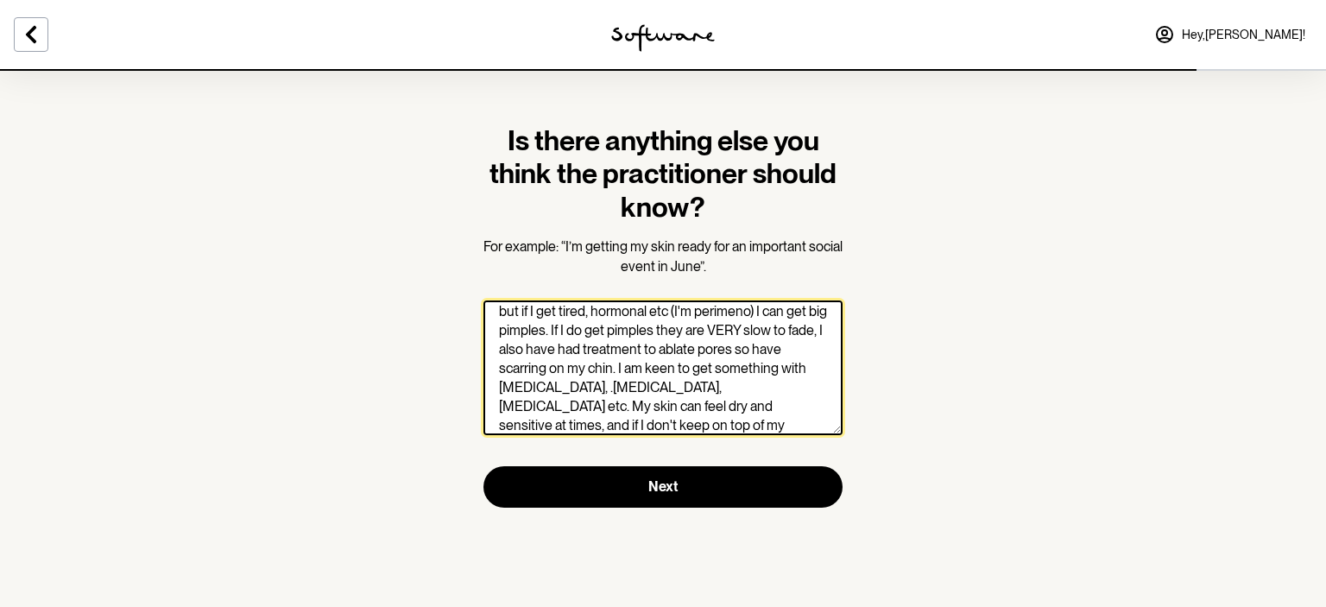
scroll to position [67, 0]
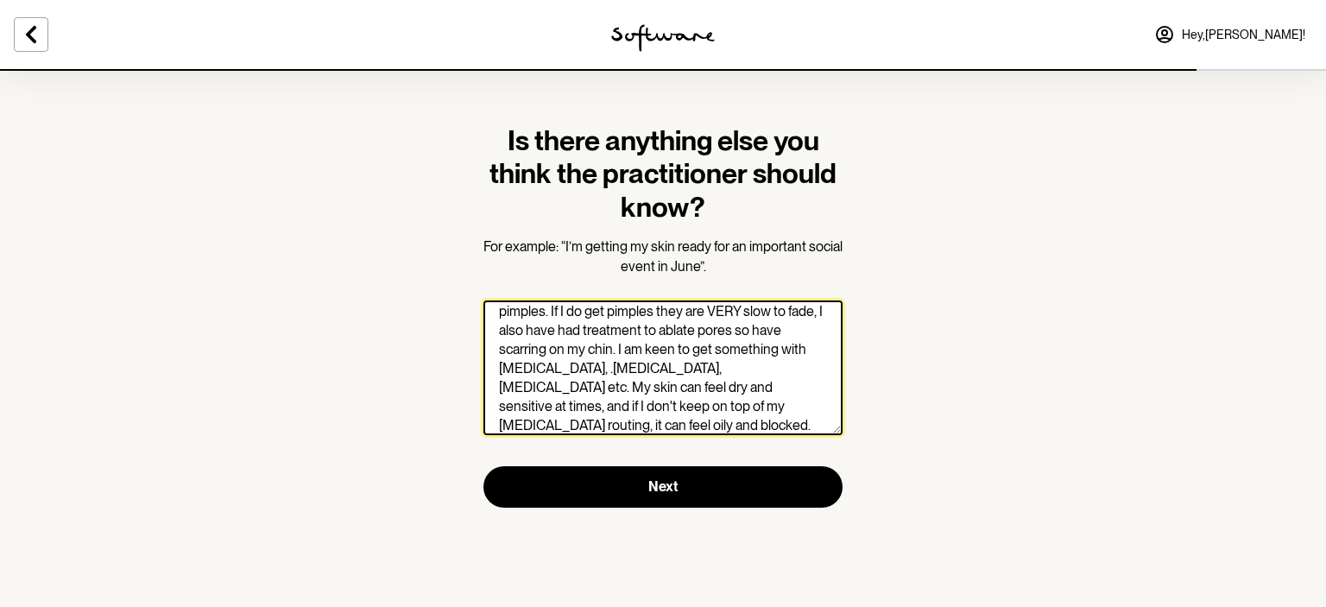
click at [734, 402] on textarea "Historically I have had cystic acne. It came on in my 20s and persisted for abo…" at bounding box center [663, 367] width 359 height 135
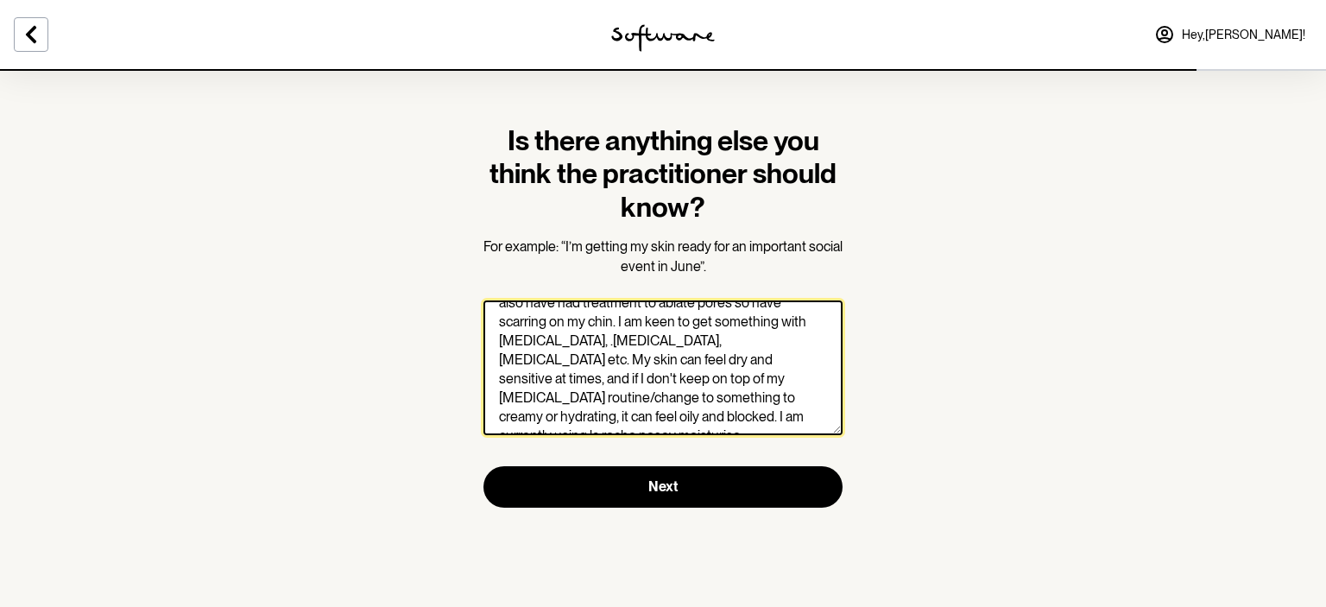
scroll to position [105, 0]
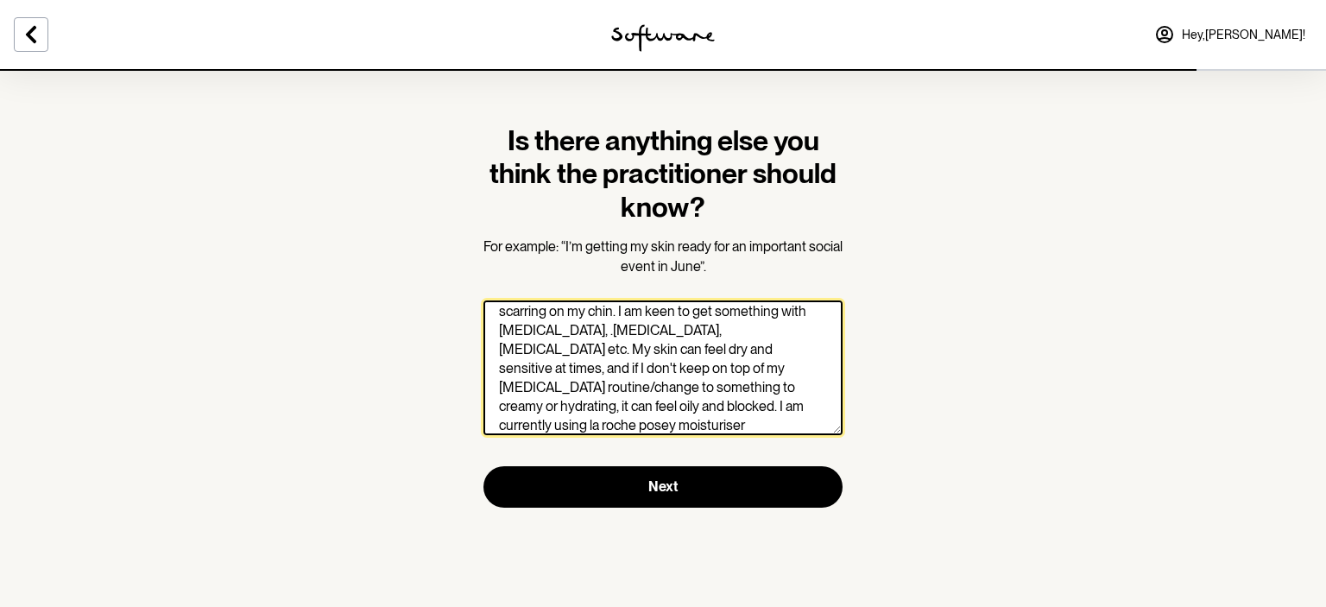
drag, startPoint x: 522, startPoint y: 428, endPoint x: 802, endPoint y: 411, distance: 281.2
click at [802, 411] on textarea "Historically I have had cystic acne. It came on in my 20s and persisted for abo…" at bounding box center [663, 367] width 359 height 135
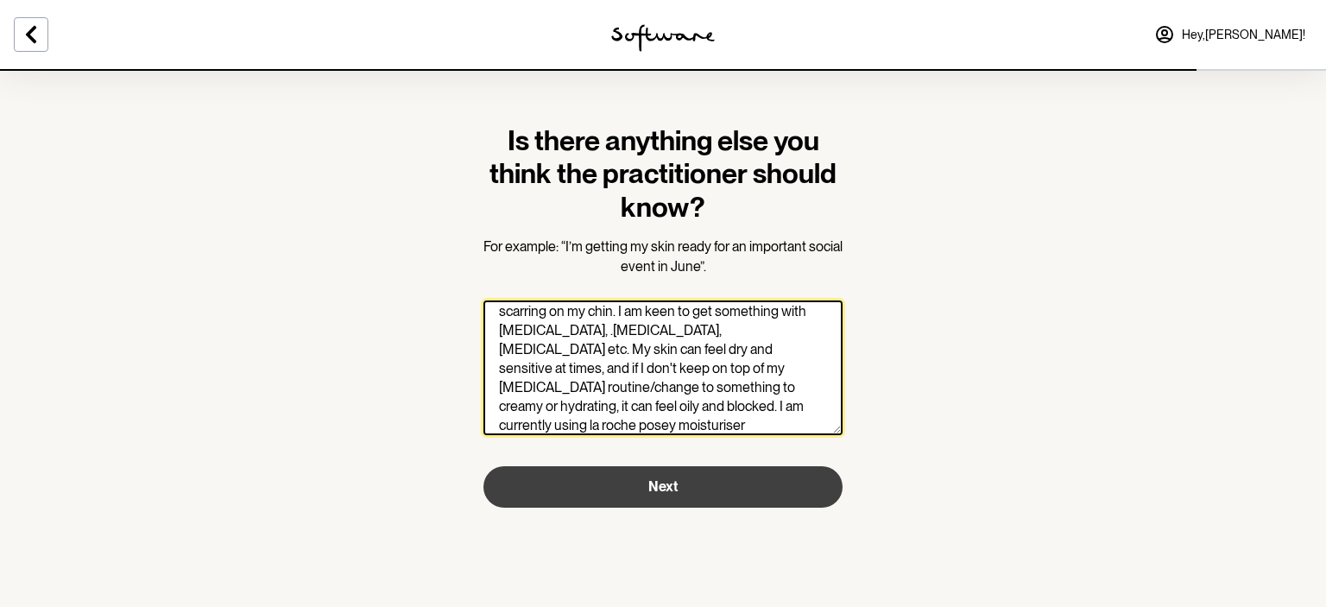
type textarea "Historically I have had cystic acne. It came on in my 20s and persisted for abo…"
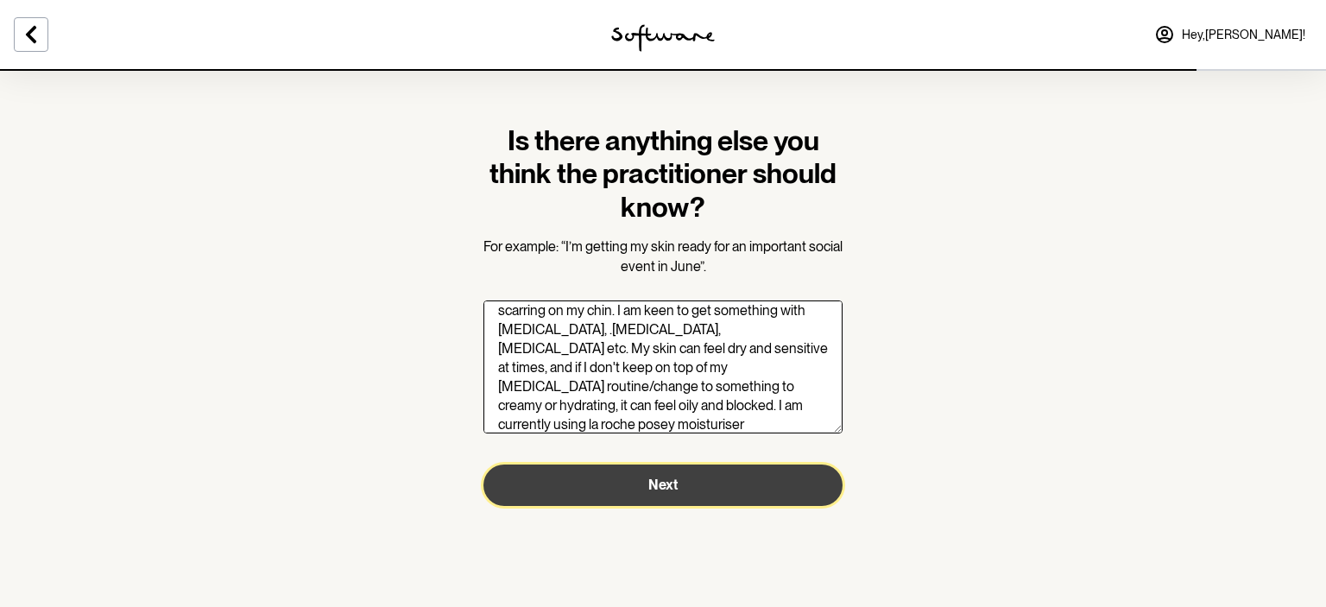
click at [741, 478] on button "Next" at bounding box center [663, 485] width 359 height 41
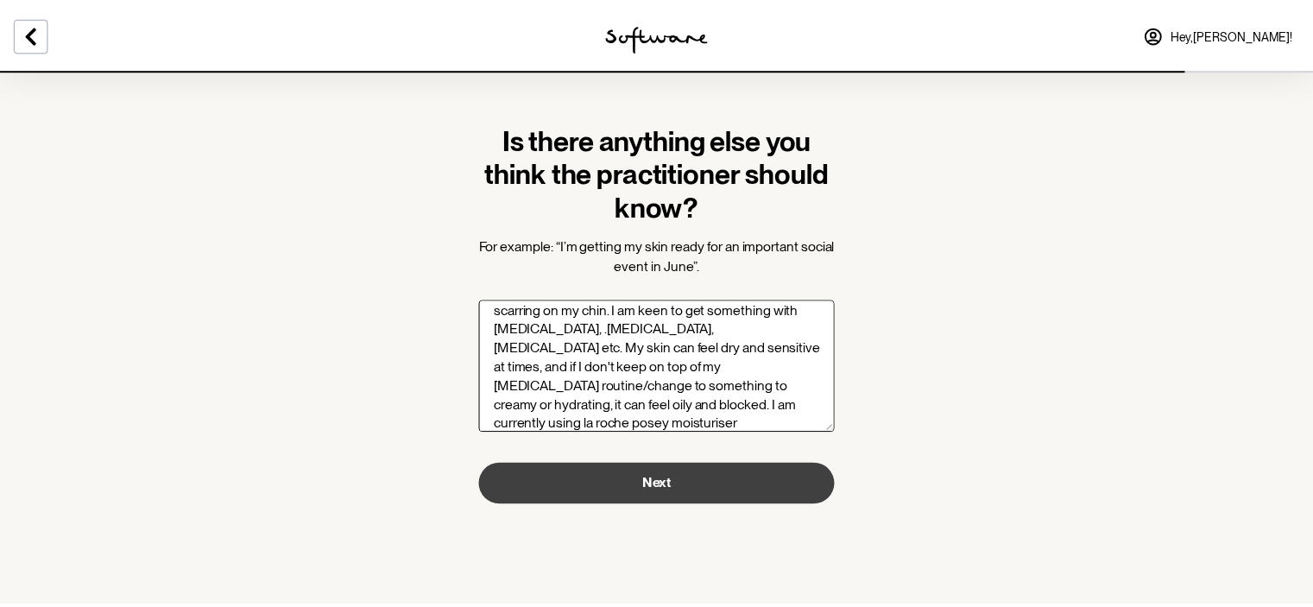
scroll to position [104, 0]
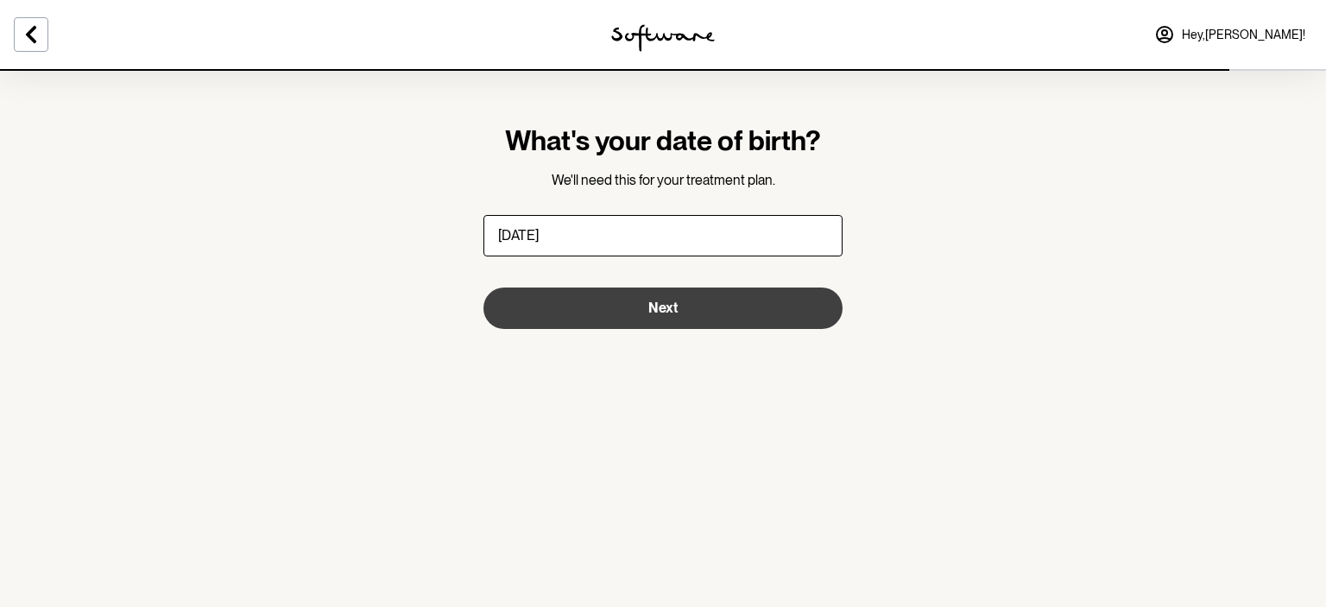
type input "[DATE]"
click at [749, 300] on button "Next" at bounding box center [663, 308] width 359 height 41
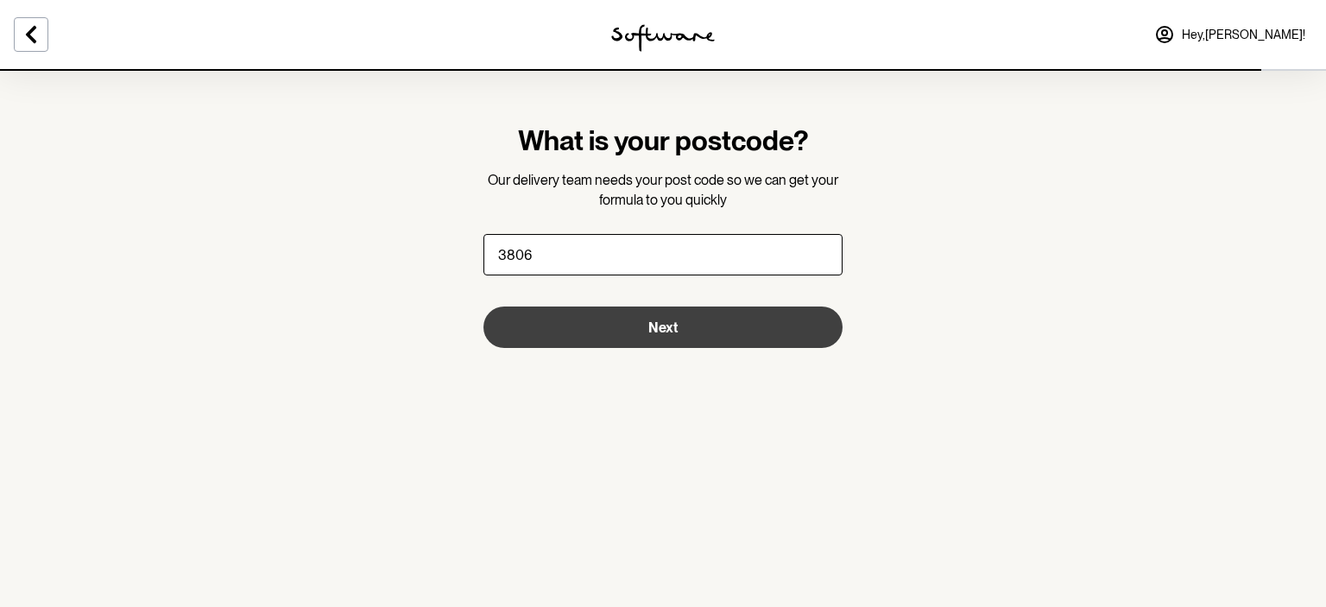
type input "3806"
click at [727, 325] on button "Next" at bounding box center [663, 327] width 359 height 41
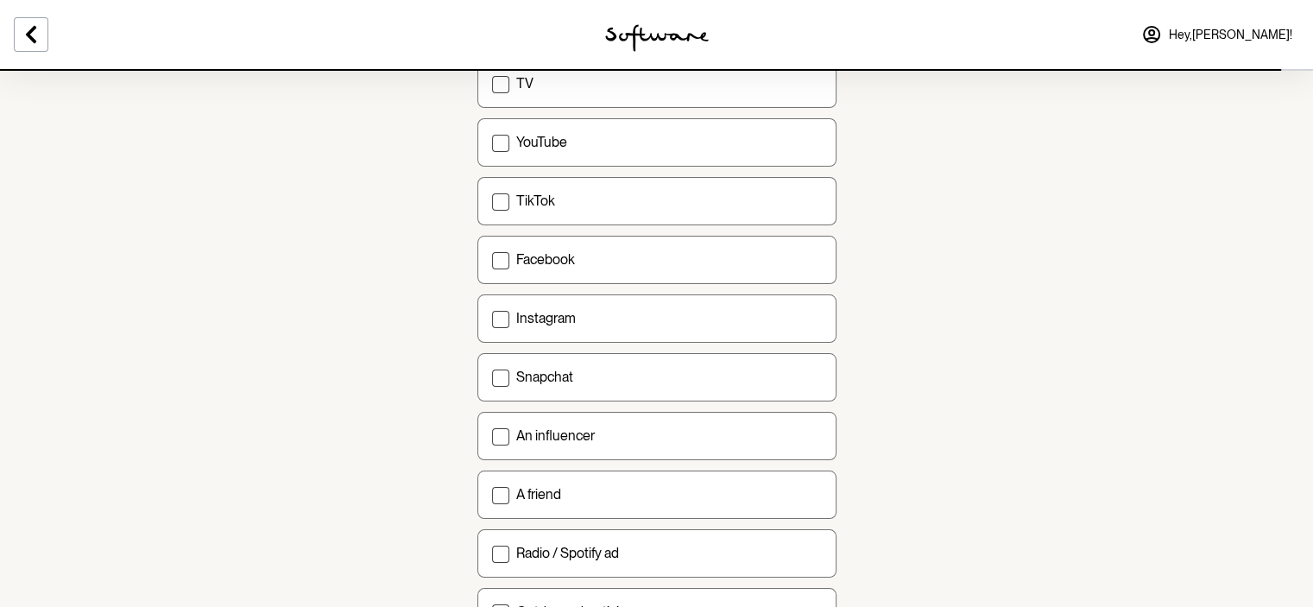
scroll to position [216, 0]
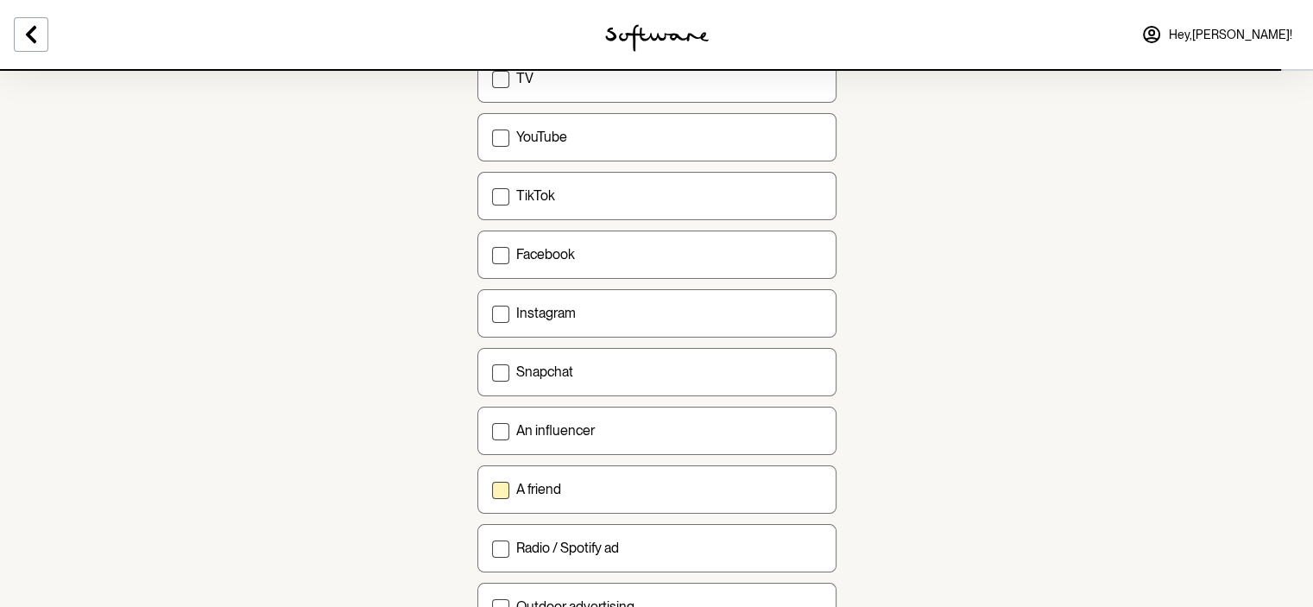
click at [502, 490] on span at bounding box center [500, 490] width 17 height 17
click at [492, 490] on input "A friend" at bounding box center [491, 489] width 1 height 1
checkbox input "true"
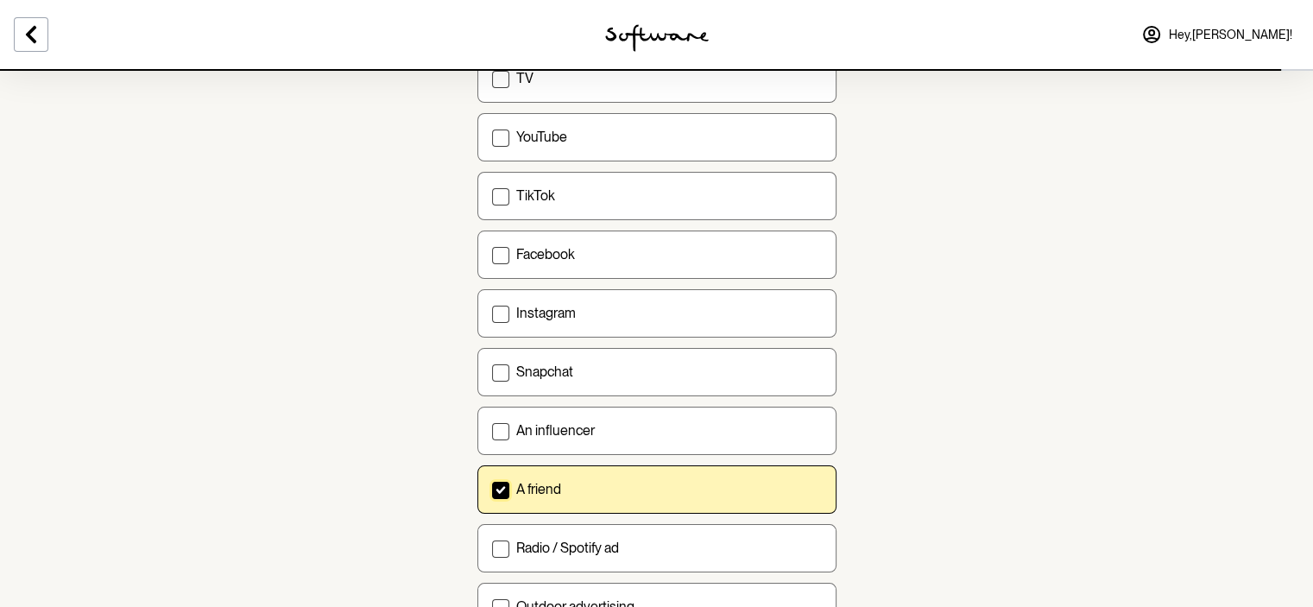
click at [1079, 430] on section "How did you hear about us? Select all that apply Google TV YouTube TikTok Faceb…" at bounding box center [656, 387] width 1313 height 1206
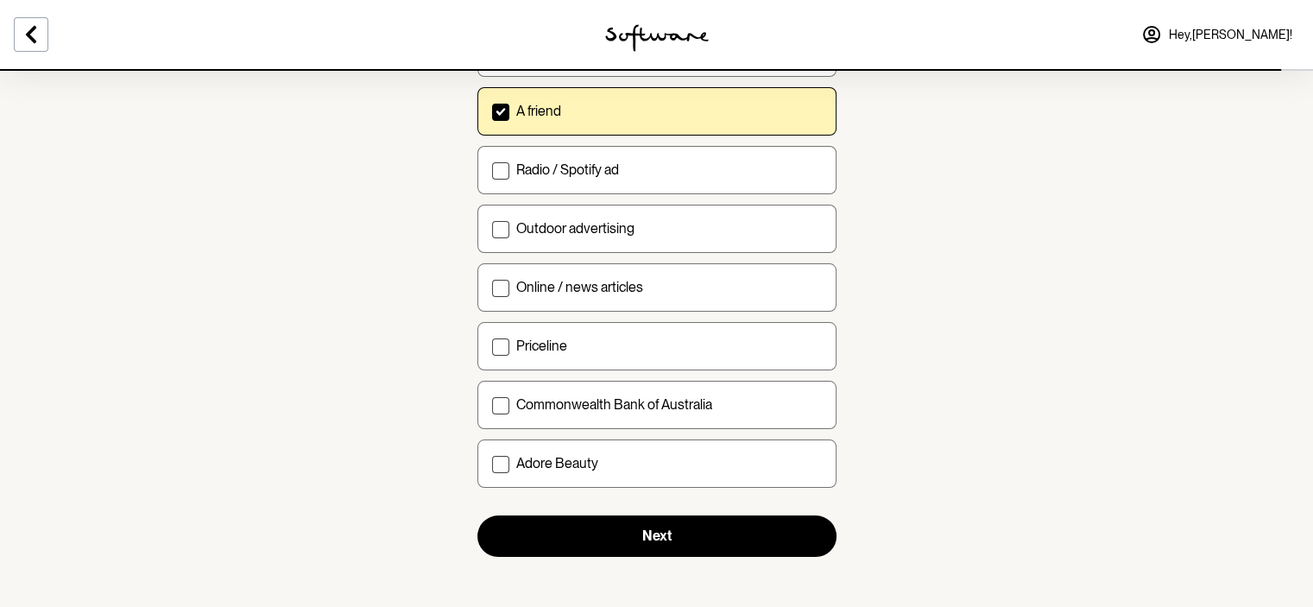
click at [853, 448] on section "How did you hear about us? Select all that apply Google TV YouTube TikTok Faceb…" at bounding box center [656, 9] width 1313 height 1206
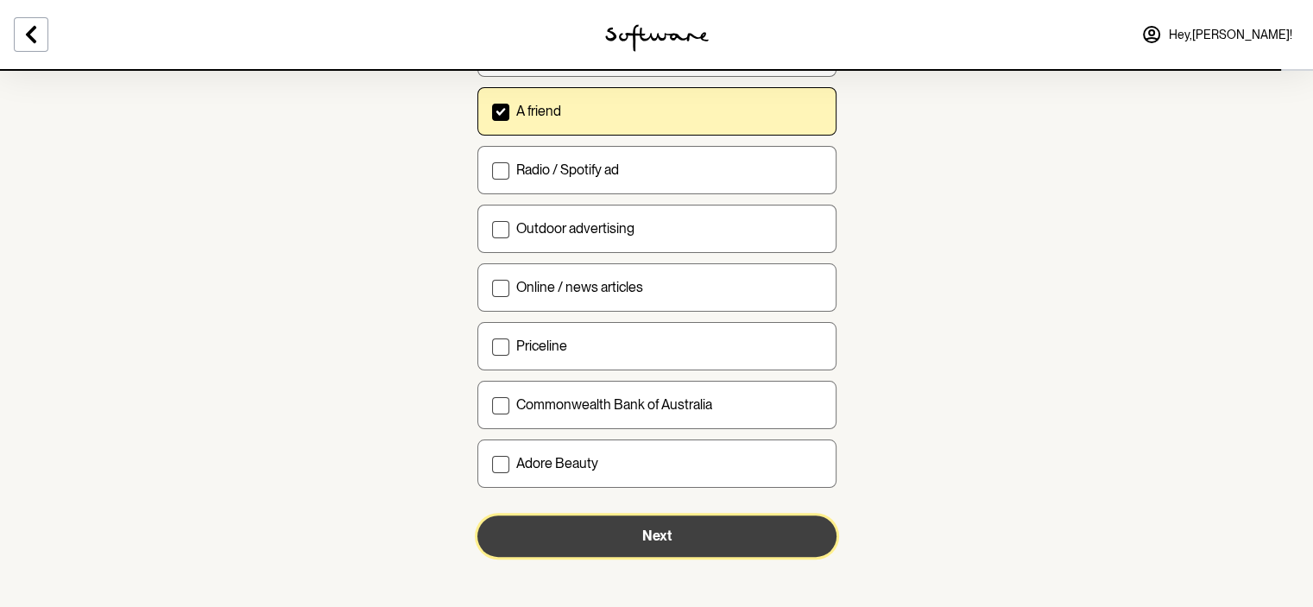
click at [766, 534] on button "Next" at bounding box center [656, 535] width 359 height 41
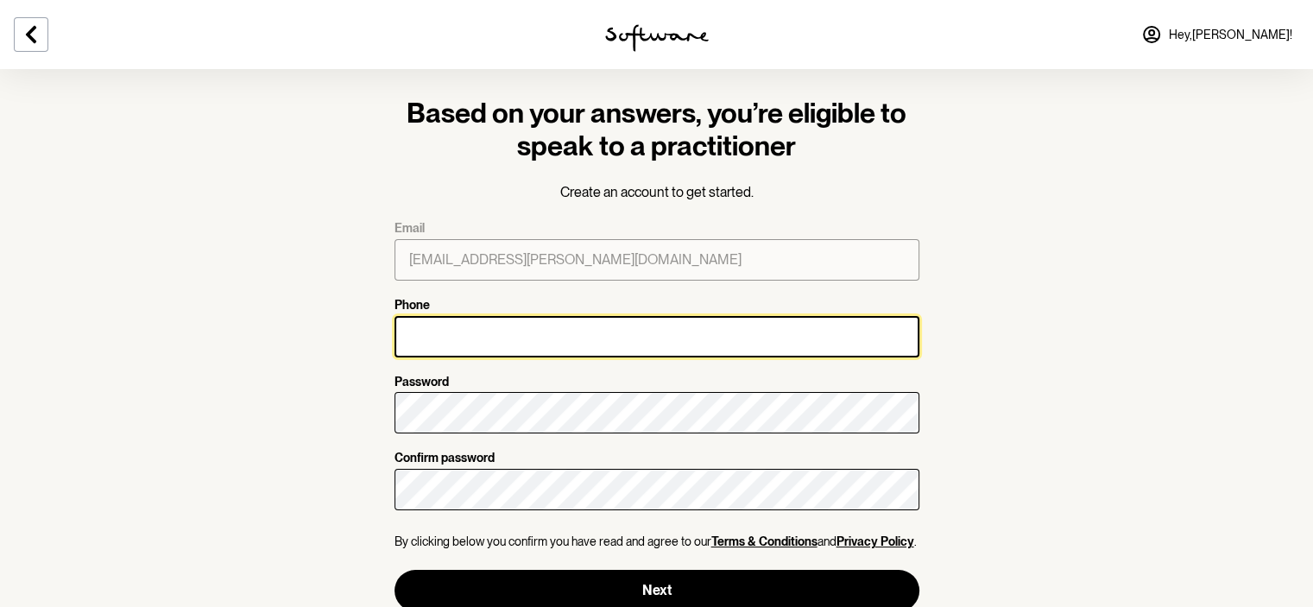
click at [561, 338] on input "Phone" at bounding box center [657, 336] width 525 height 41
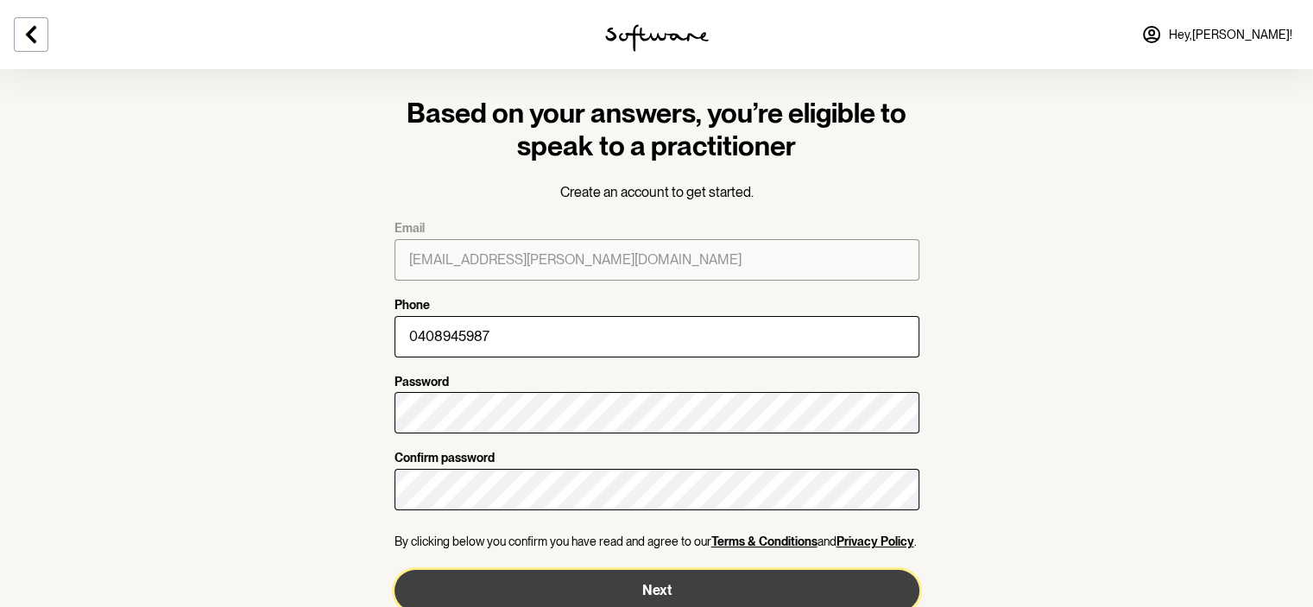
click at [685, 597] on button "Next" at bounding box center [657, 590] width 525 height 41
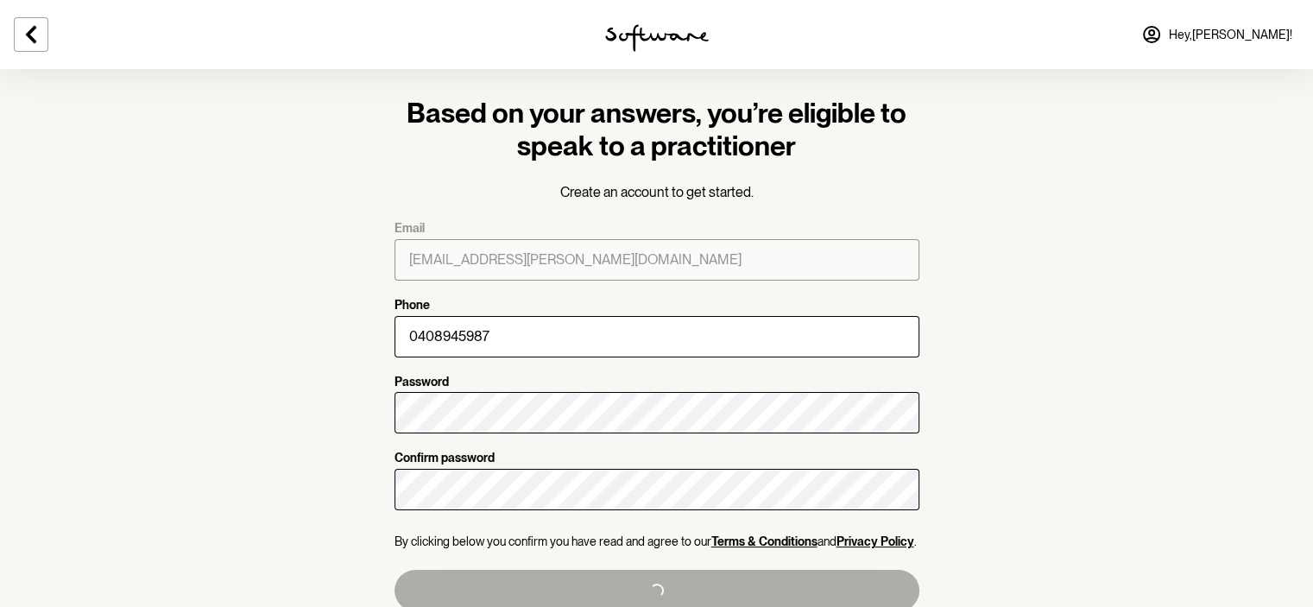
type input "[PHONE_NUMBER]"
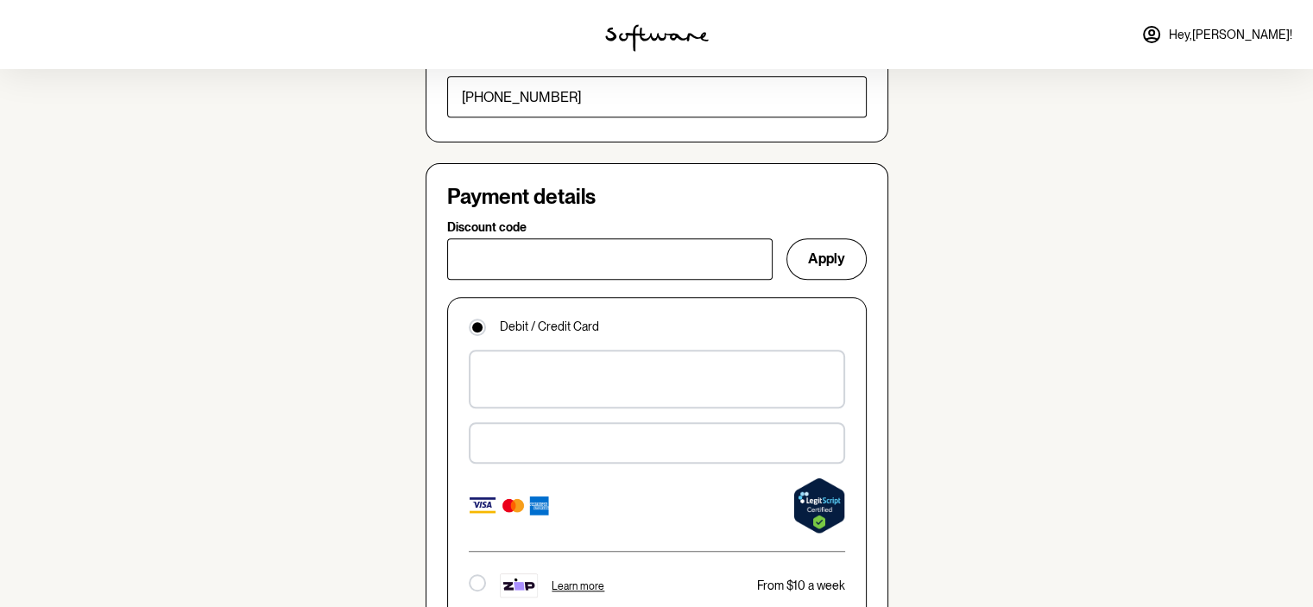
scroll to position [1110, 0]
click at [475, 574] on div at bounding box center [477, 582] width 17 height 17
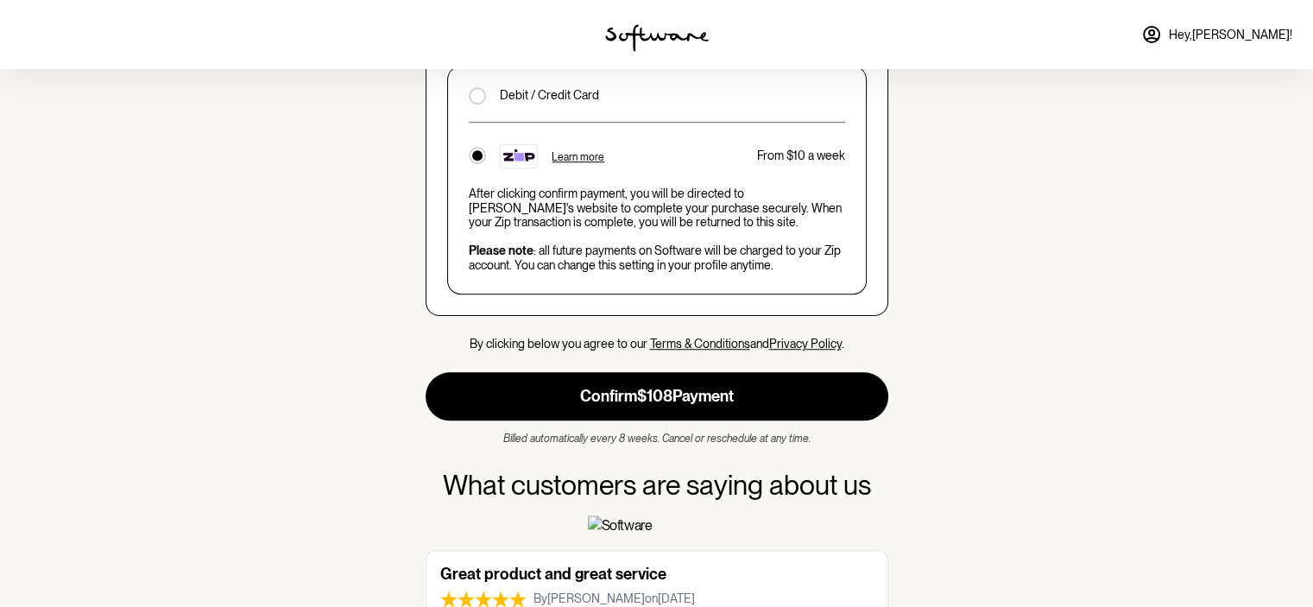
scroll to position [1343, 0]
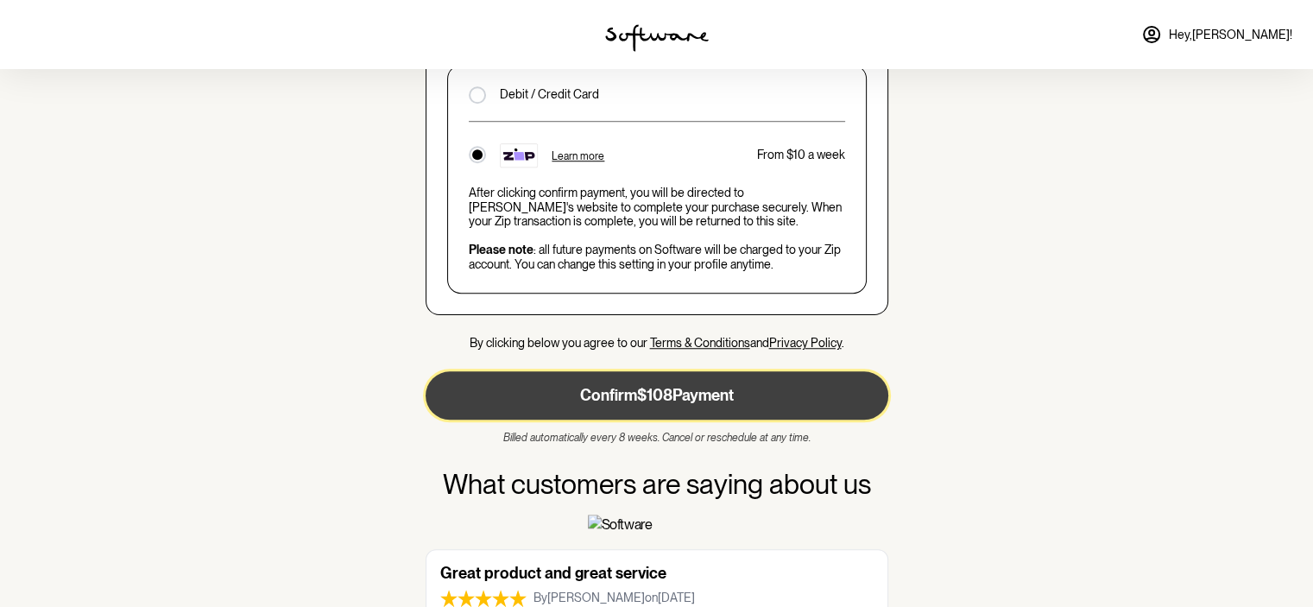
click at [727, 371] on button "Confirm $108 Payment" at bounding box center [657, 395] width 463 height 48
